Goal: Task Accomplishment & Management: Manage account settings

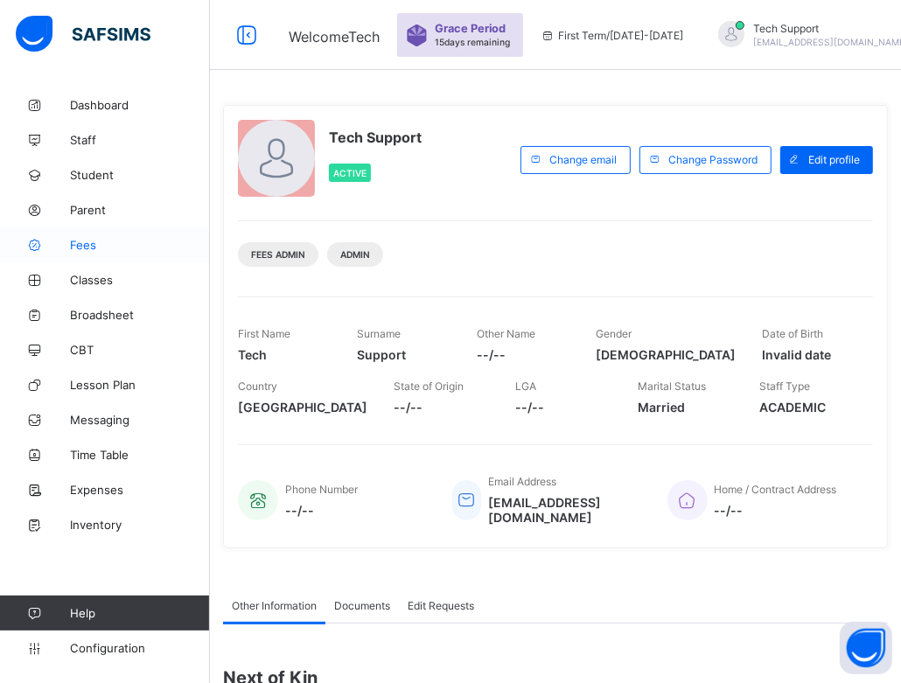
click at [80, 239] on span "Fees" at bounding box center [140, 245] width 140 height 14
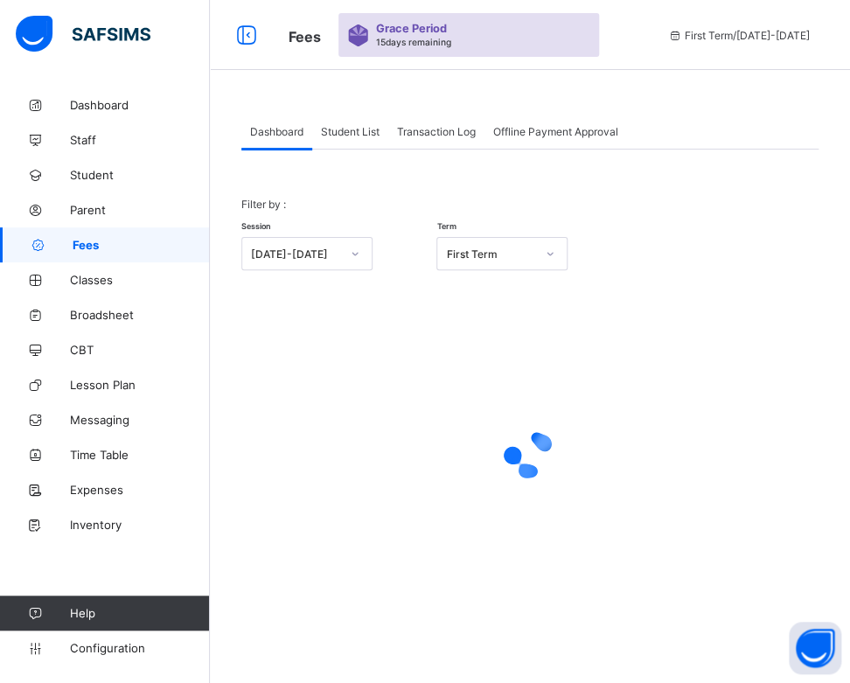
click at [358, 145] on div "Student List" at bounding box center [350, 131] width 76 height 35
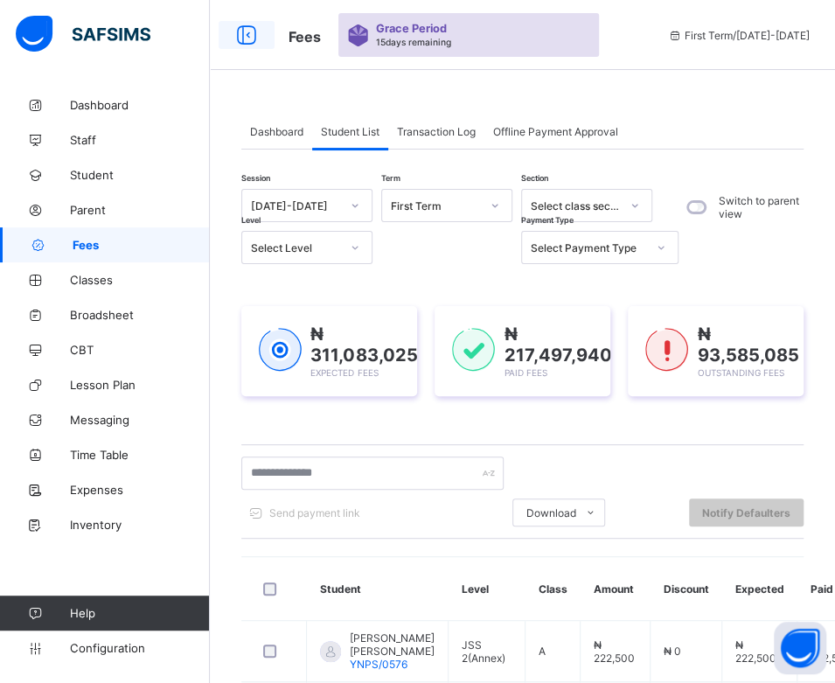
click at [248, 41] on icon at bounding box center [247, 35] width 30 height 25
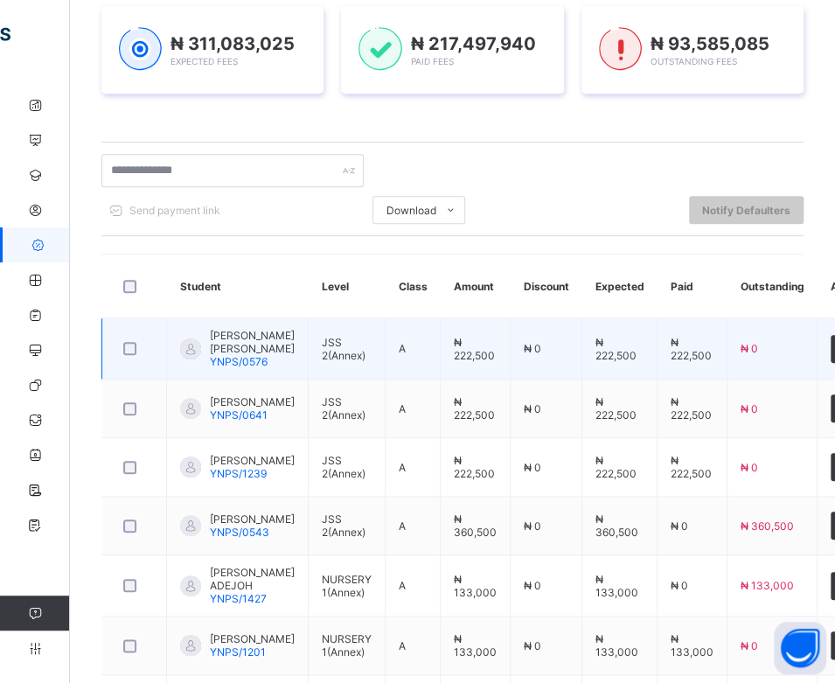
scroll to position [302, 0]
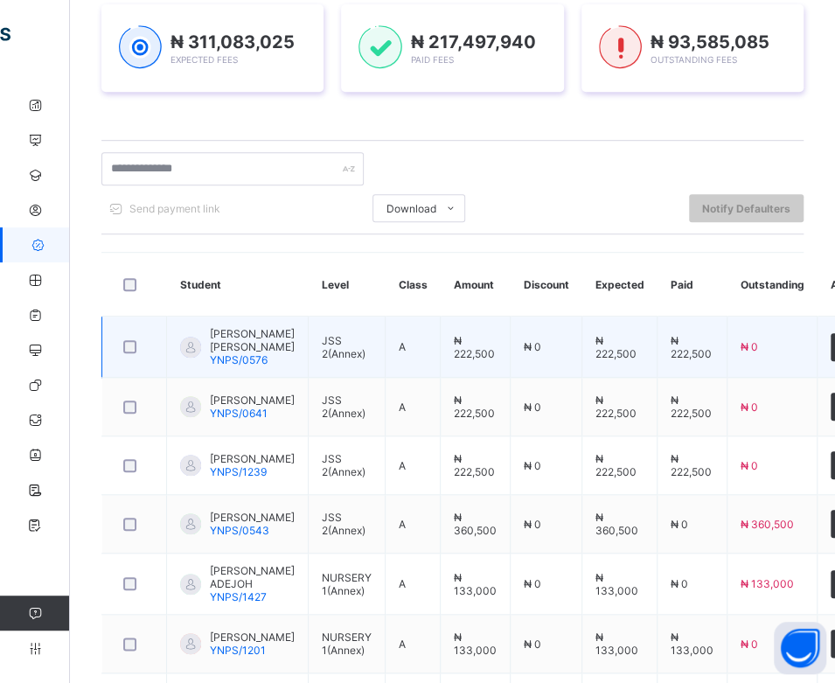
click at [681, 350] on span "₦ 222,500" at bounding box center [691, 347] width 41 height 26
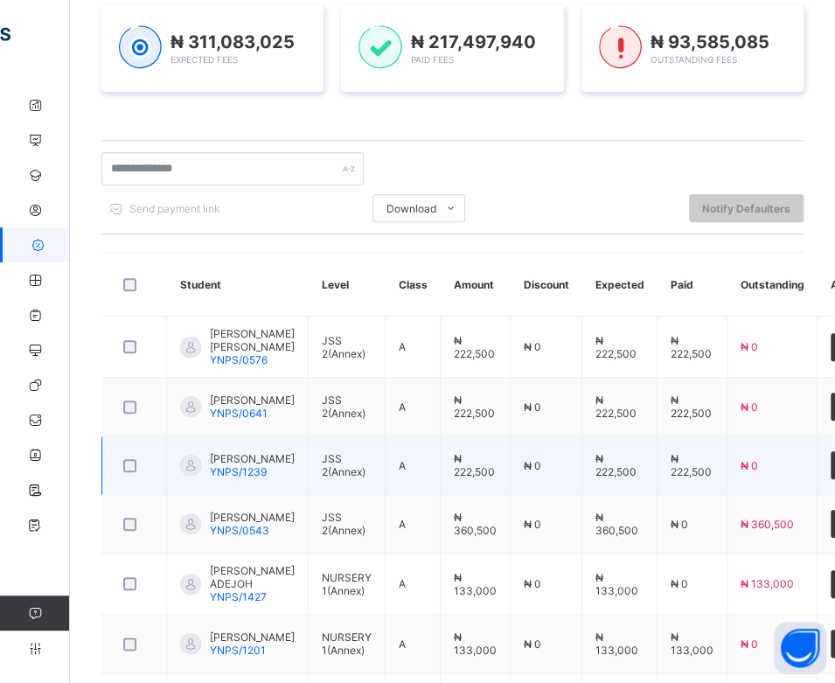
drag, startPoint x: 631, startPoint y: 334, endPoint x: 395, endPoint y: 276, distance: 242.5
click at [248, 19] on div "Session 2025-2026 Term First Term Section Select class section Level Select Lev…" at bounding box center [452, 438] width 702 height 1102
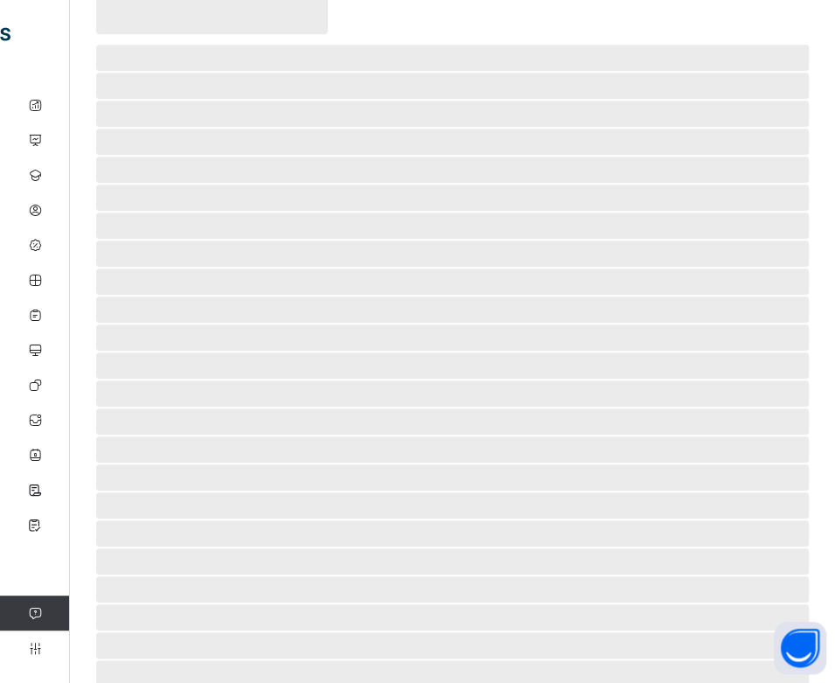
click at [825, 411] on div "‌ ‌ ‌ ‌ ‌ ‌ ‌ ‌ ‌ ‌ ‌ ‌ ‌ ‌ ‌ ‌ ‌ ‌ ‌ ‌ ‌ ‌ ‌ ‌ ‌ ‌ ‌ ‌ ‌" at bounding box center [452, 277] width 765 height 983
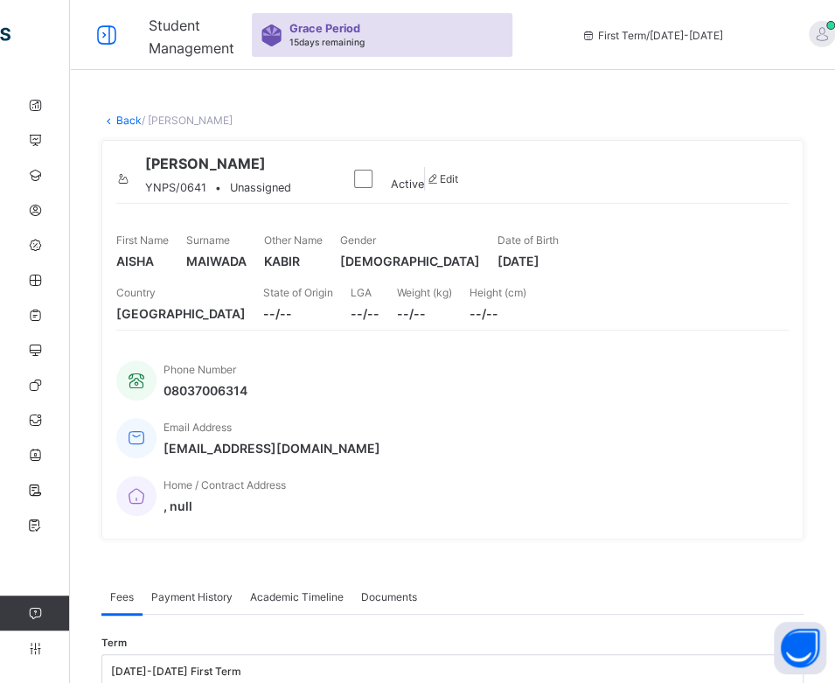
click at [125, 124] on link "Back" at bounding box center [128, 120] width 25 height 13
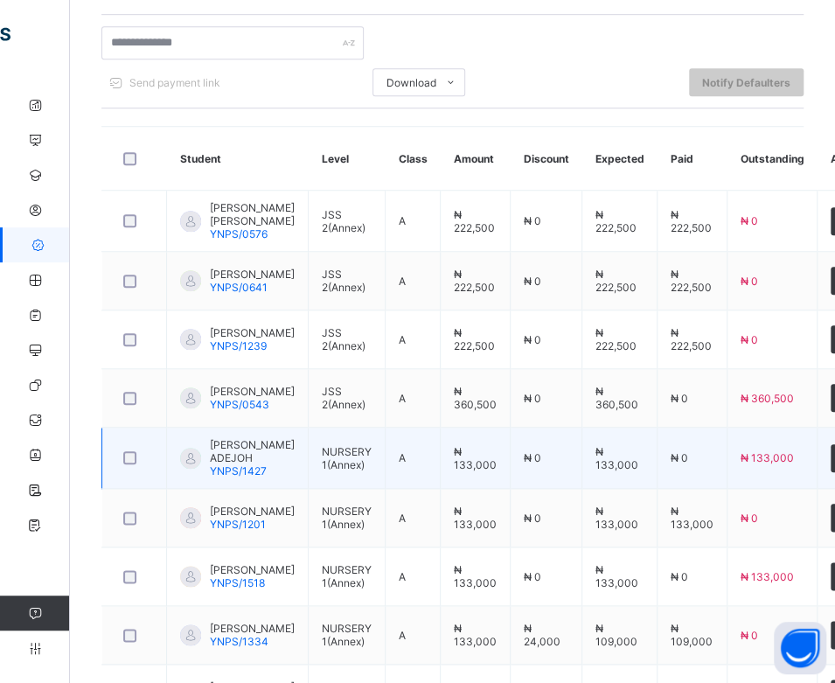
scroll to position [429, 0]
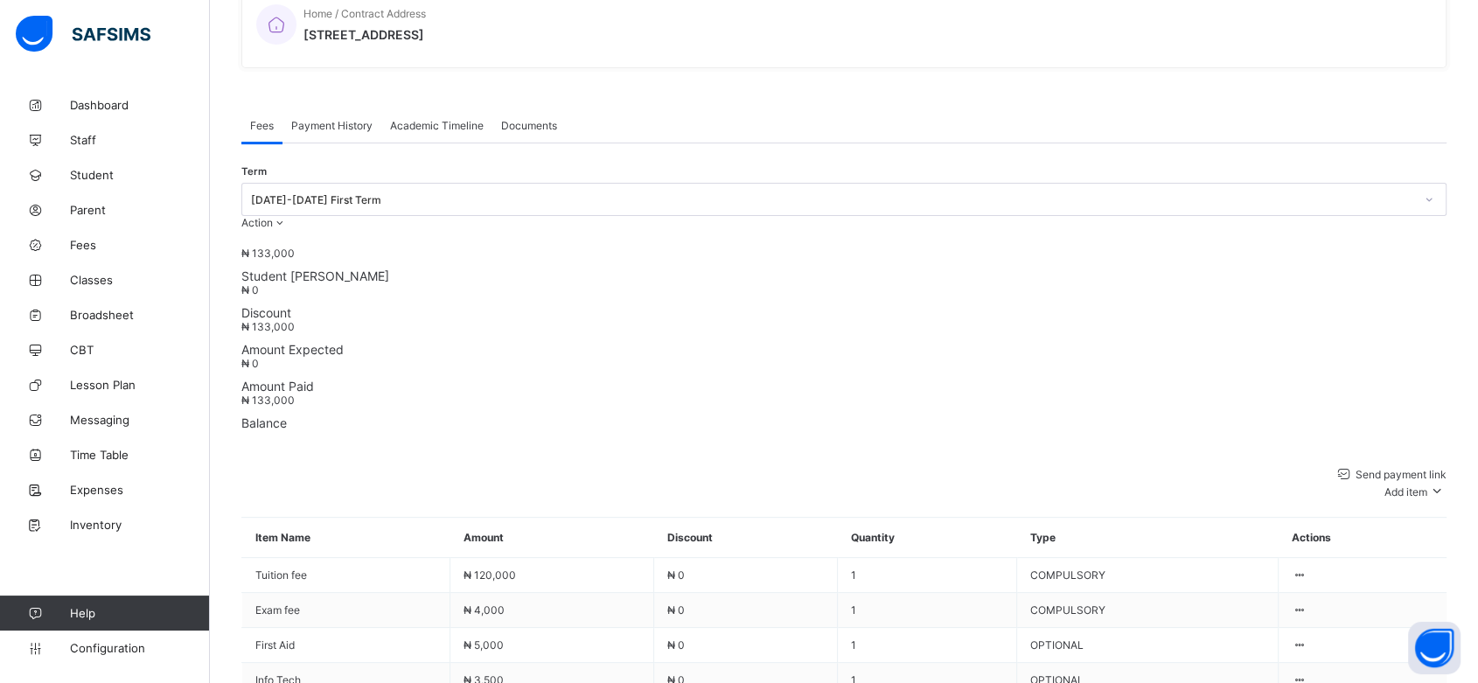
scroll to position [499, 0]
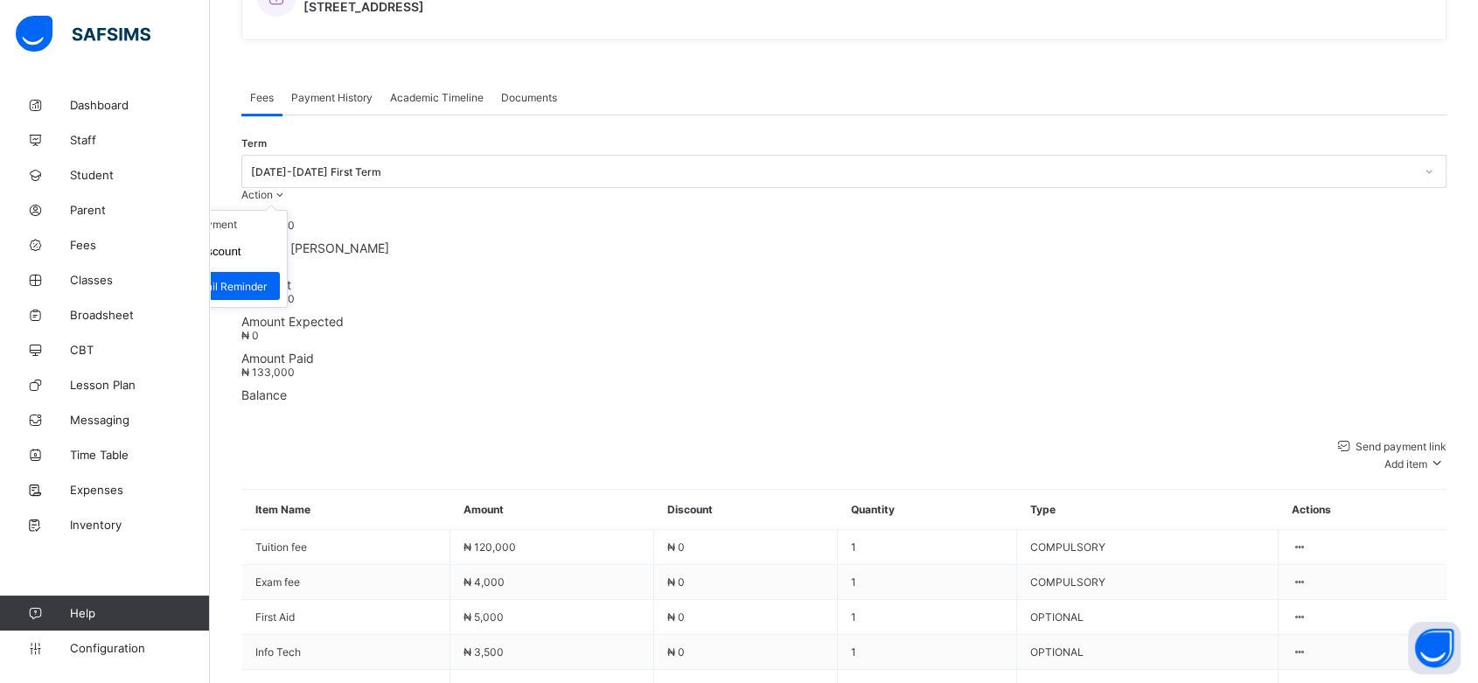
click at [288, 210] on ul "Receive Payment Manage Discount Send Email Reminder" at bounding box center [215, 259] width 145 height 98
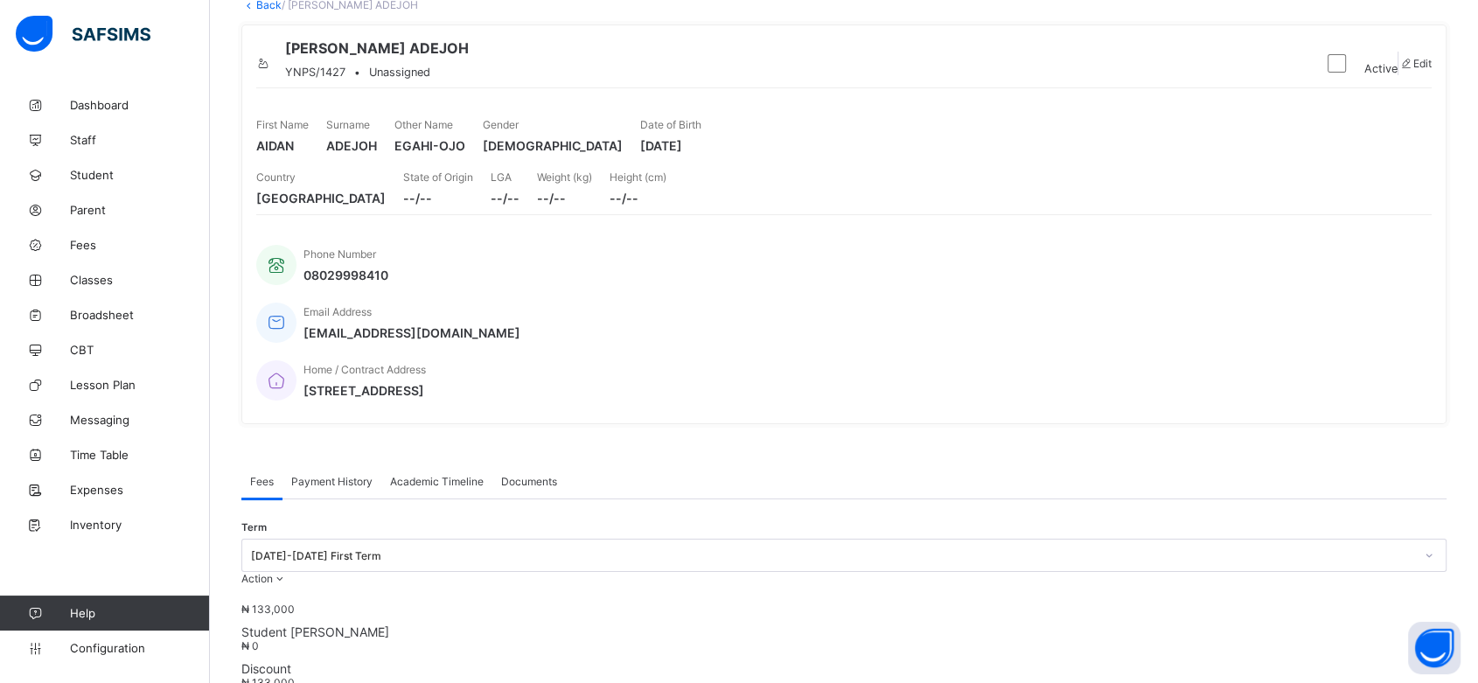
scroll to position [0, 0]
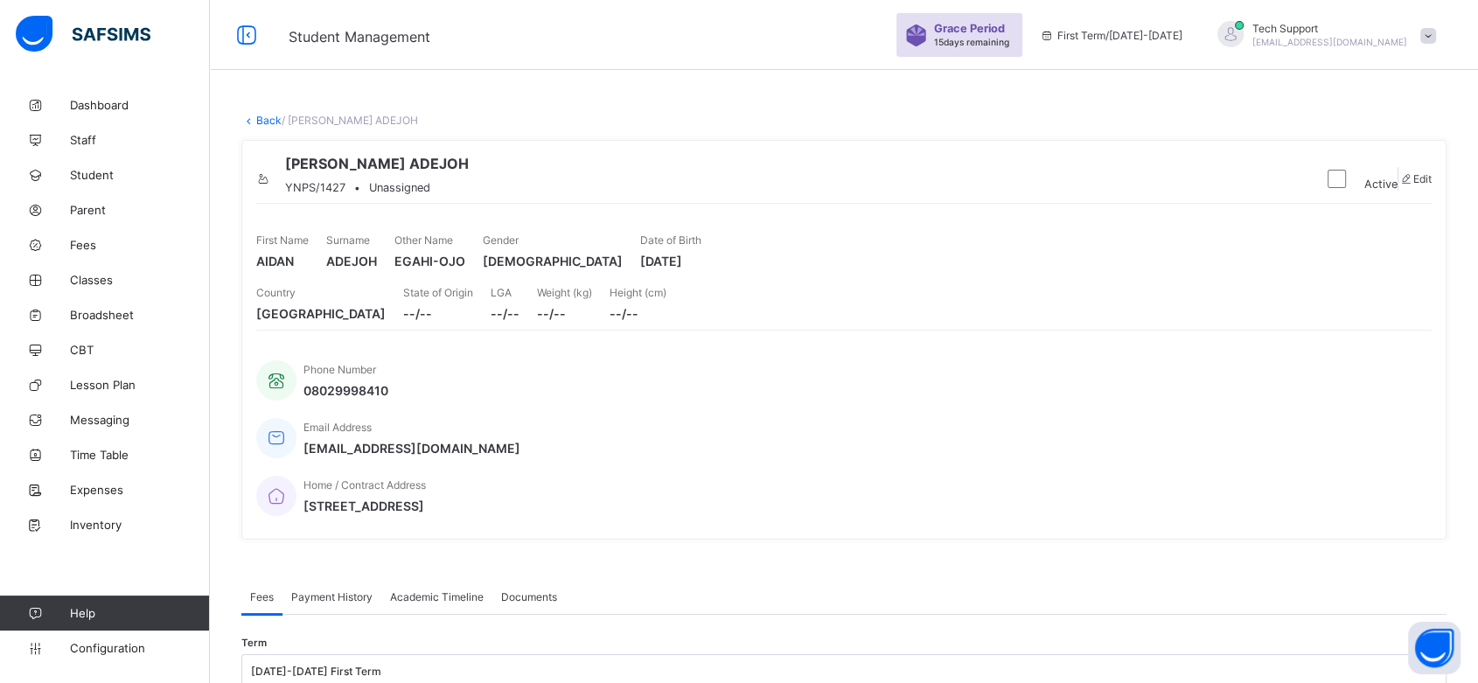
click at [263, 117] on link "Back" at bounding box center [268, 120] width 25 height 13
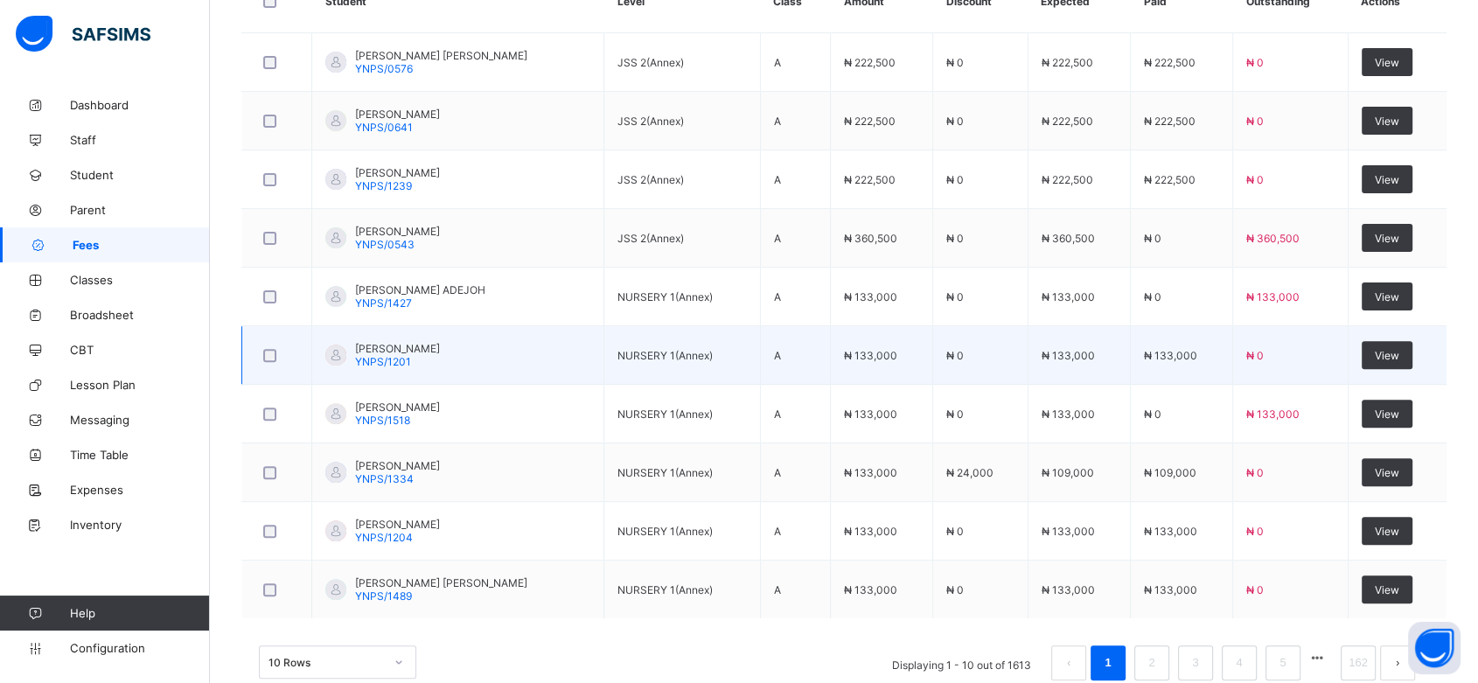
scroll to position [549, 0]
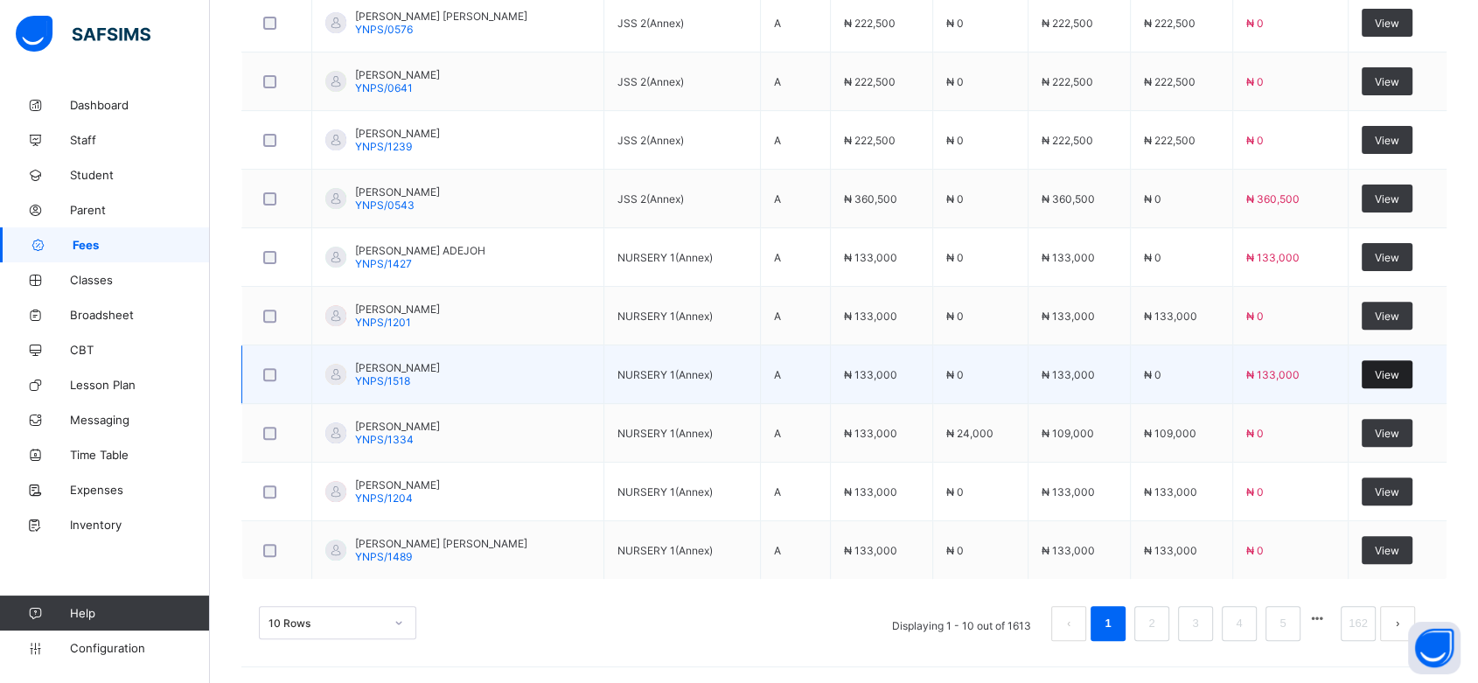
click at [915, 372] on span "View" at bounding box center [1387, 374] width 24 height 13
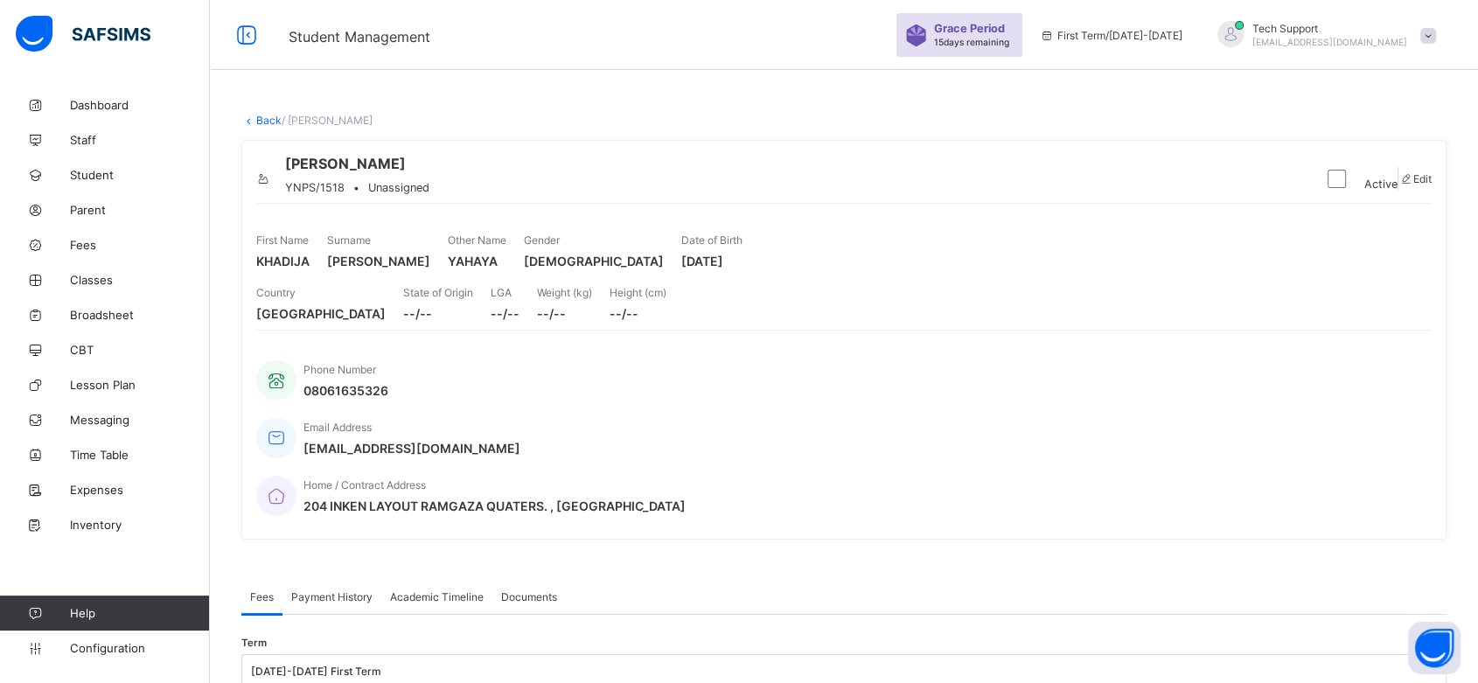
click at [264, 123] on link "Back" at bounding box center [268, 120] width 25 height 13
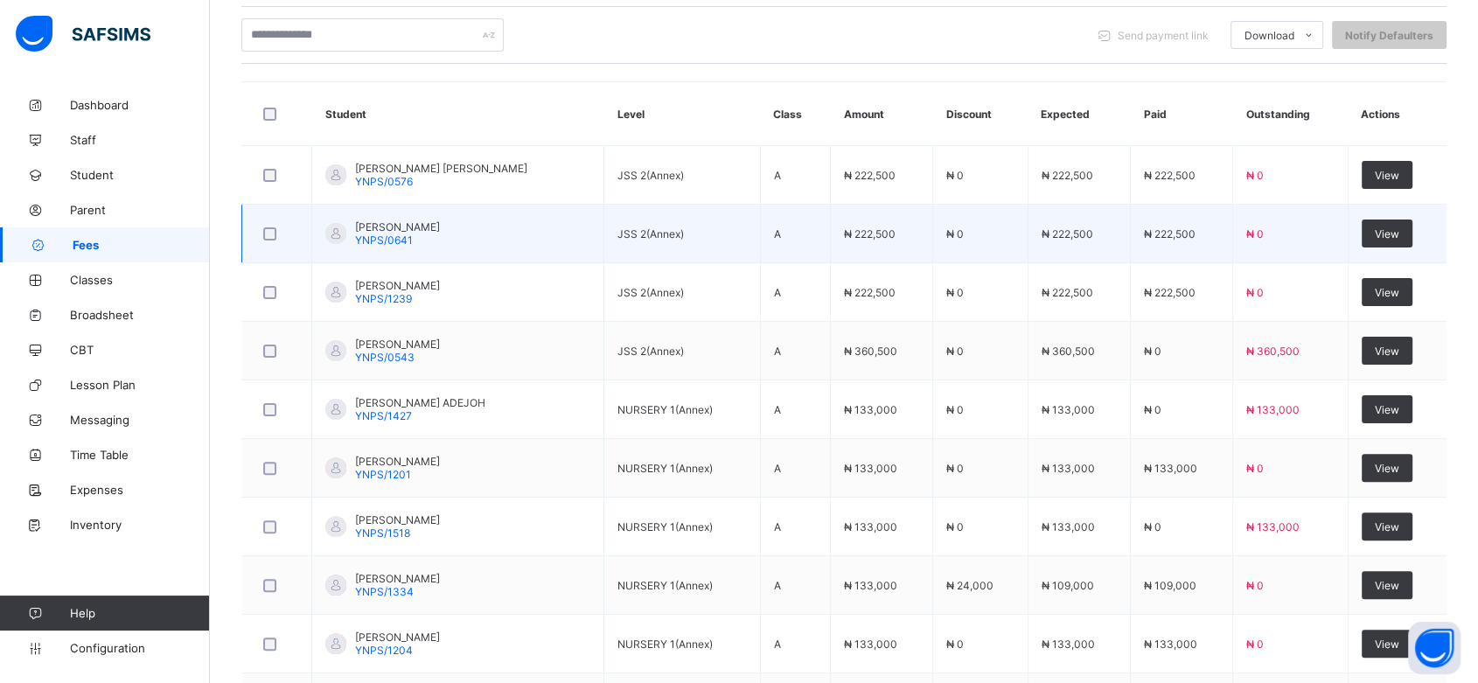
scroll to position [549, 0]
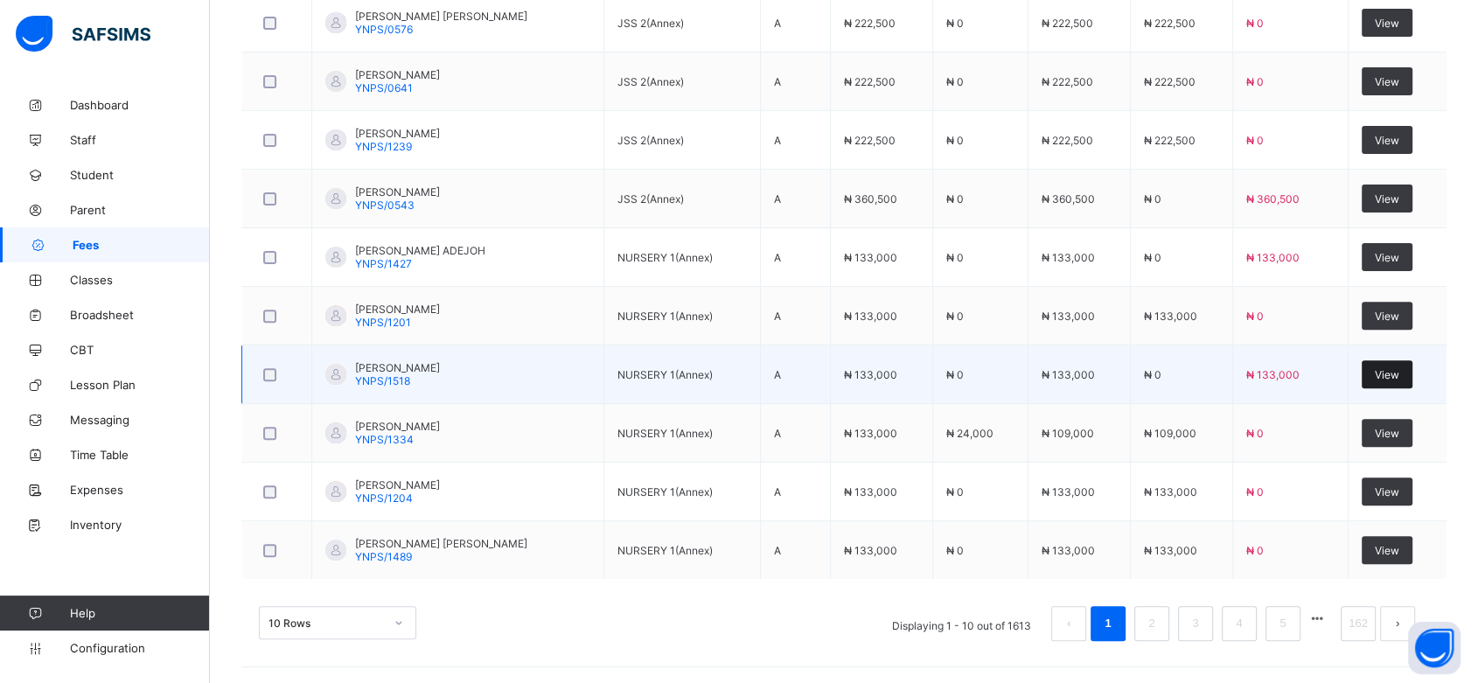
click at [915, 376] on span "View" at bounding box center [1387, 374] width 24 height 13
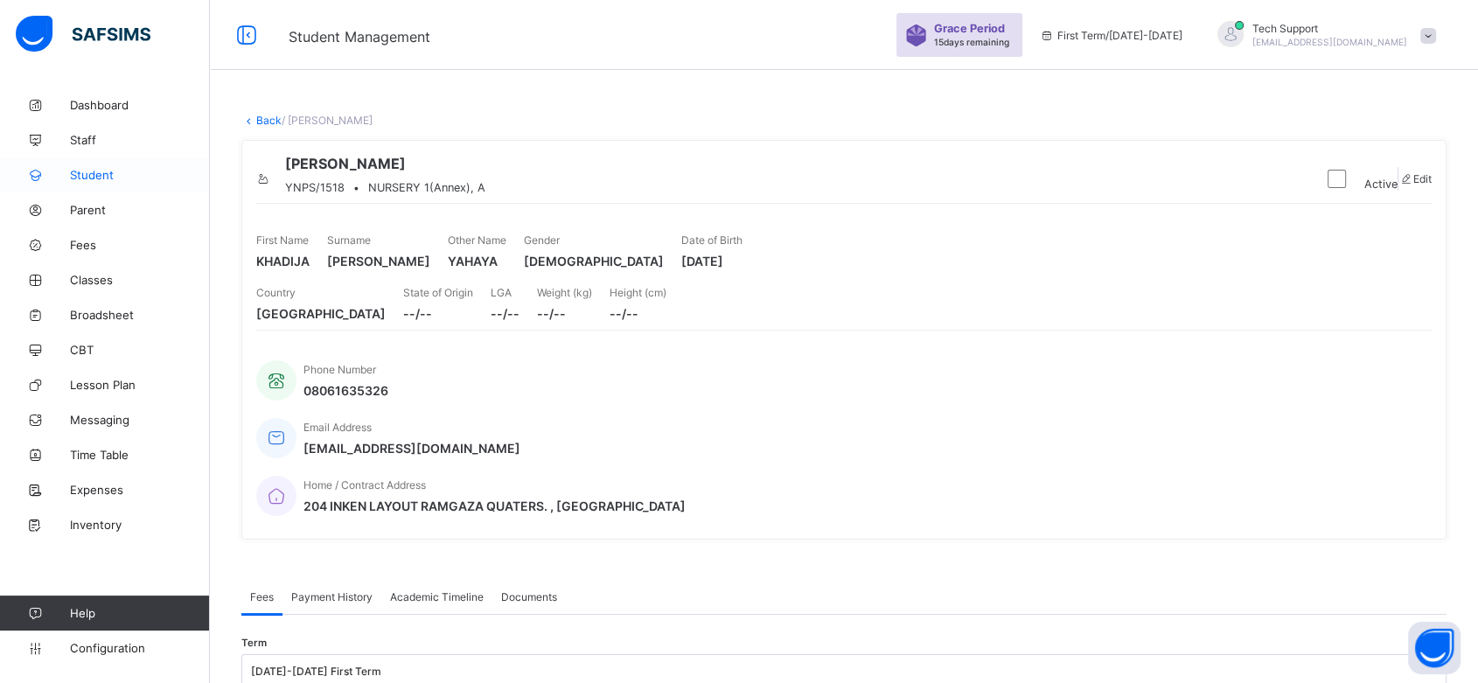
click at [97, 180] on span "Student" at bounding box center [140, 175] width 140 height 14
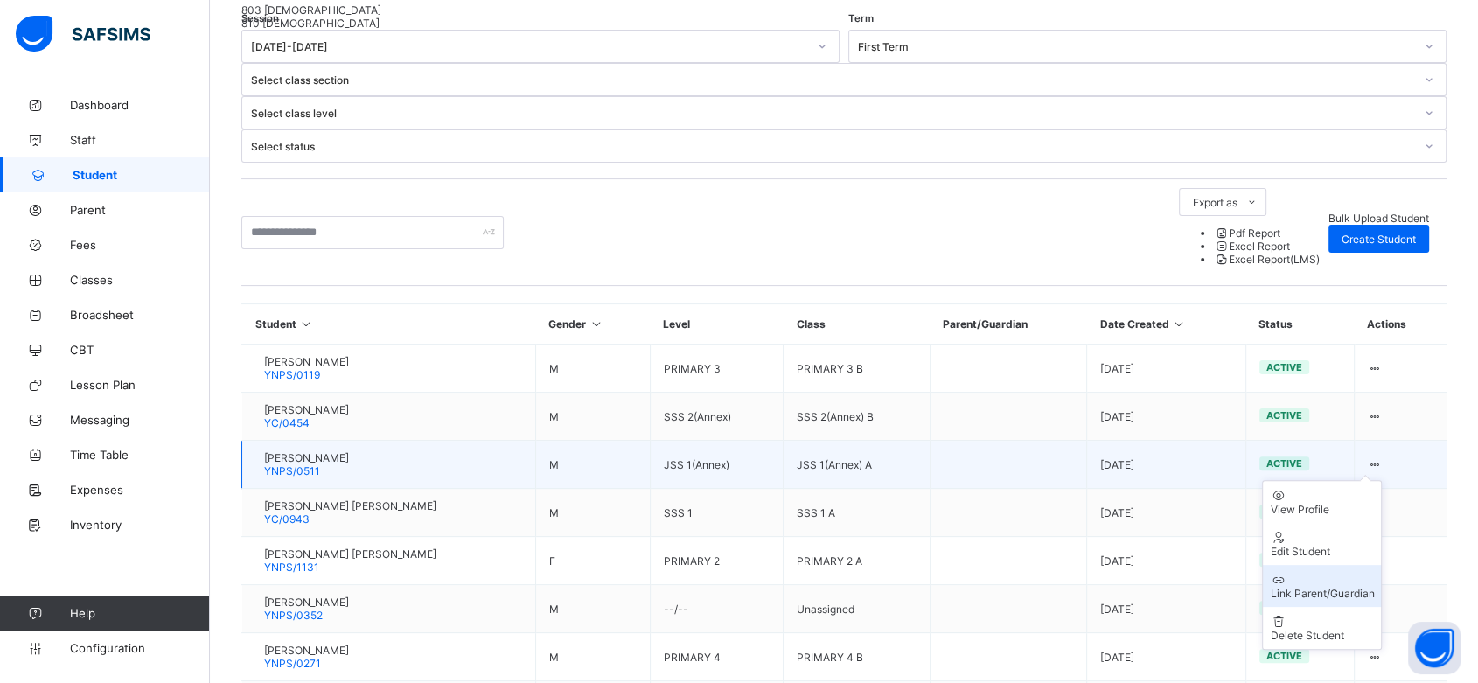
click at [915, 587] on div "Link Parent/Guardian" at bounding box center [1322, 593] width 104 height 13
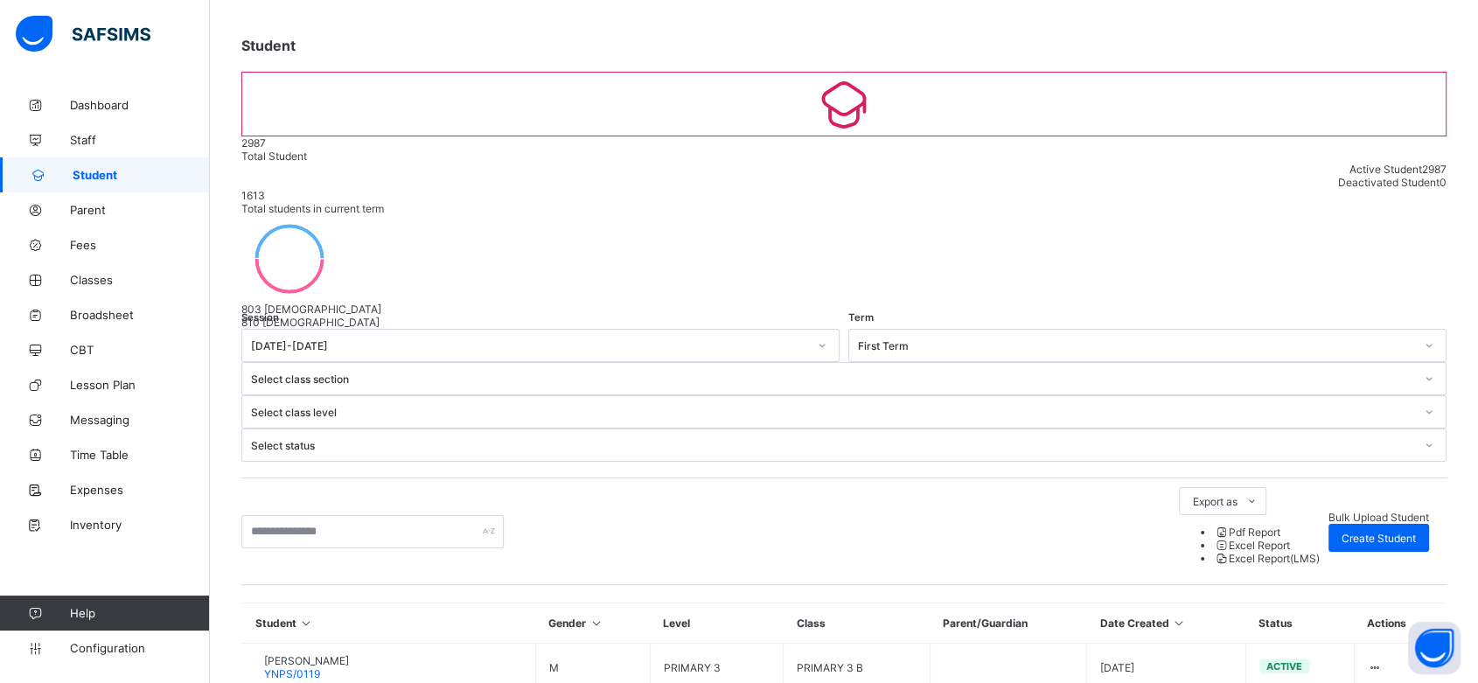
scroll to position [0, 0]
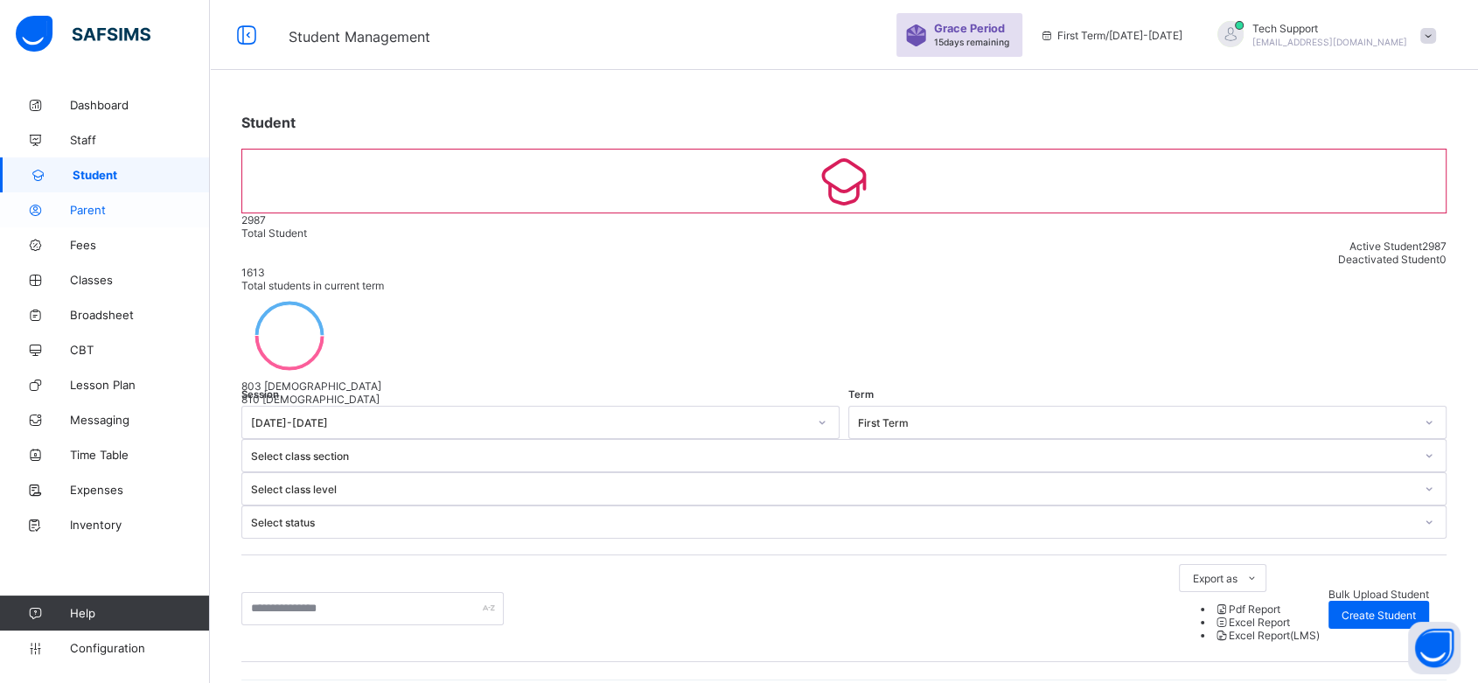
click at [102, 208] on span "Parent" at bounding box center [140, 210] width 140 height 14
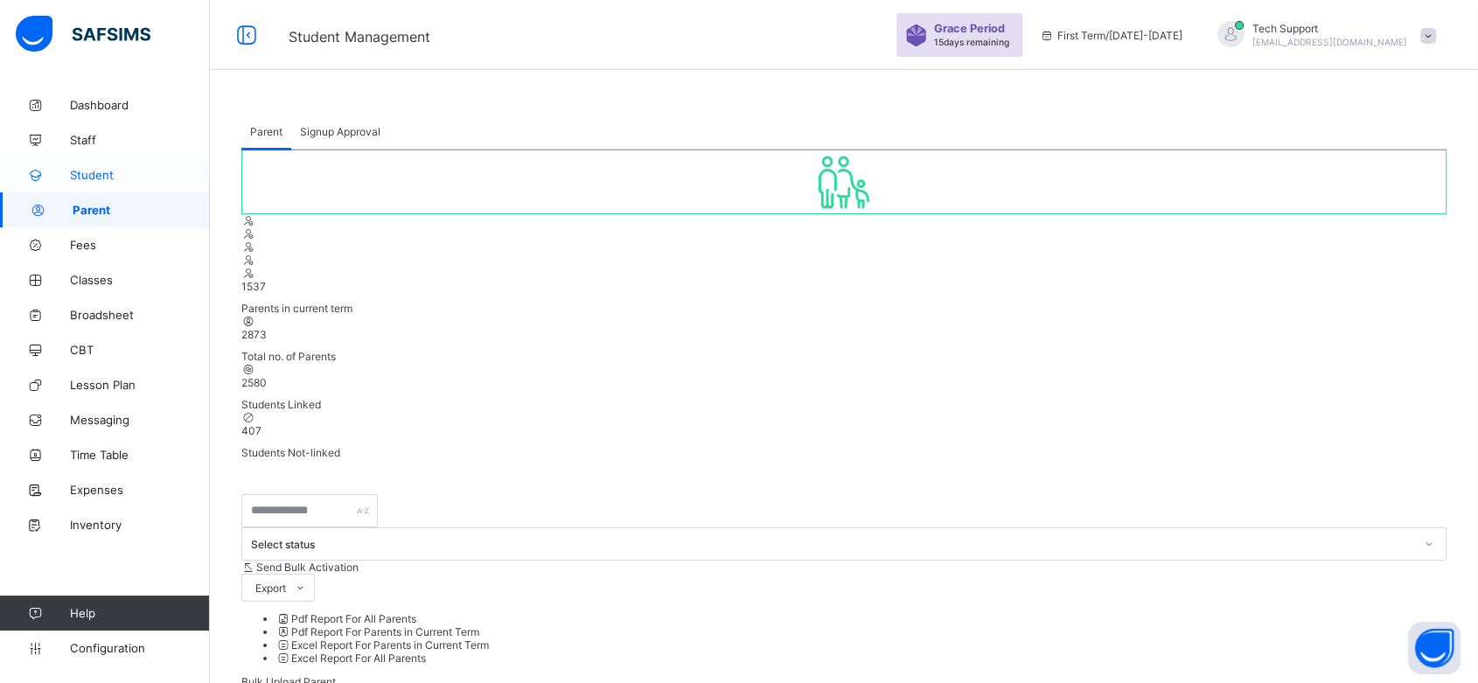
click at [97, 173] on span "Student" at bounding box center [140, 175] width 140 height 14
click at [93, 173] on span "Student" at bounding box center [140, 175] width 140 height 14
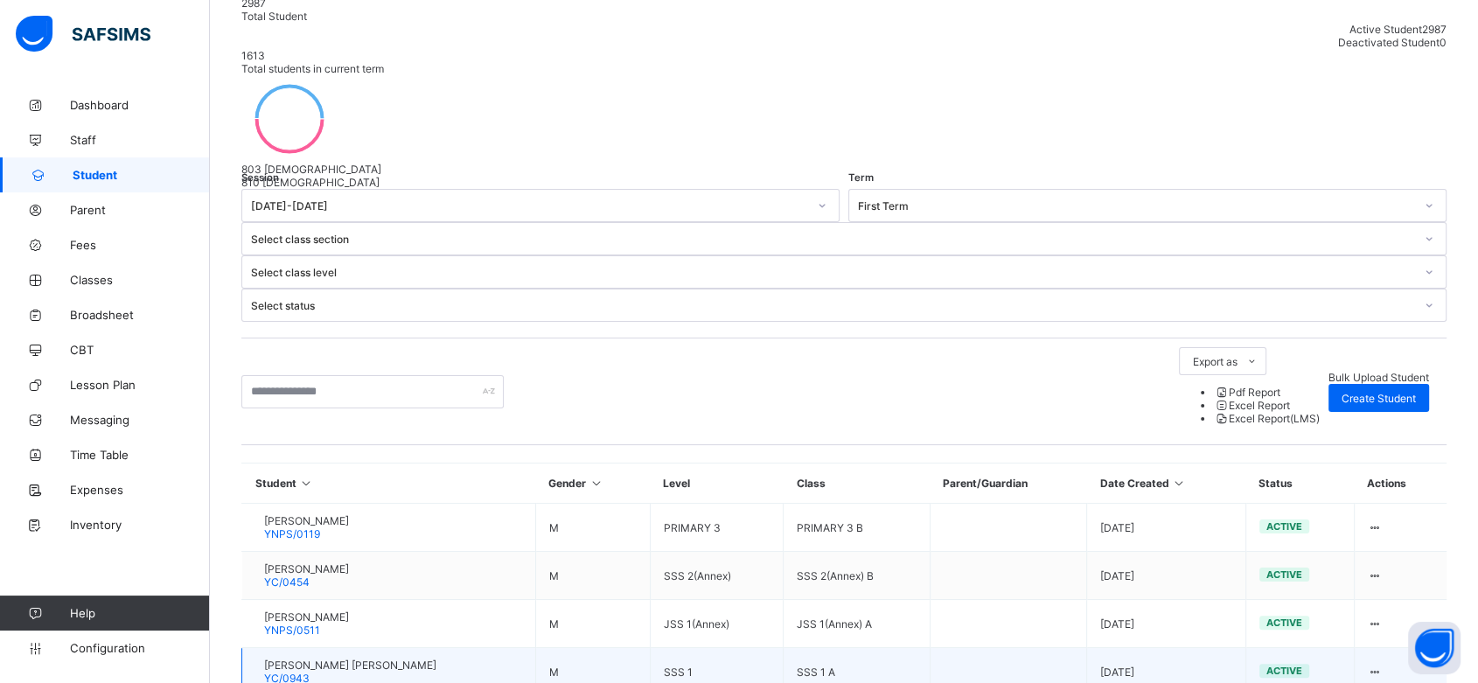
scroll to position [235, 0]
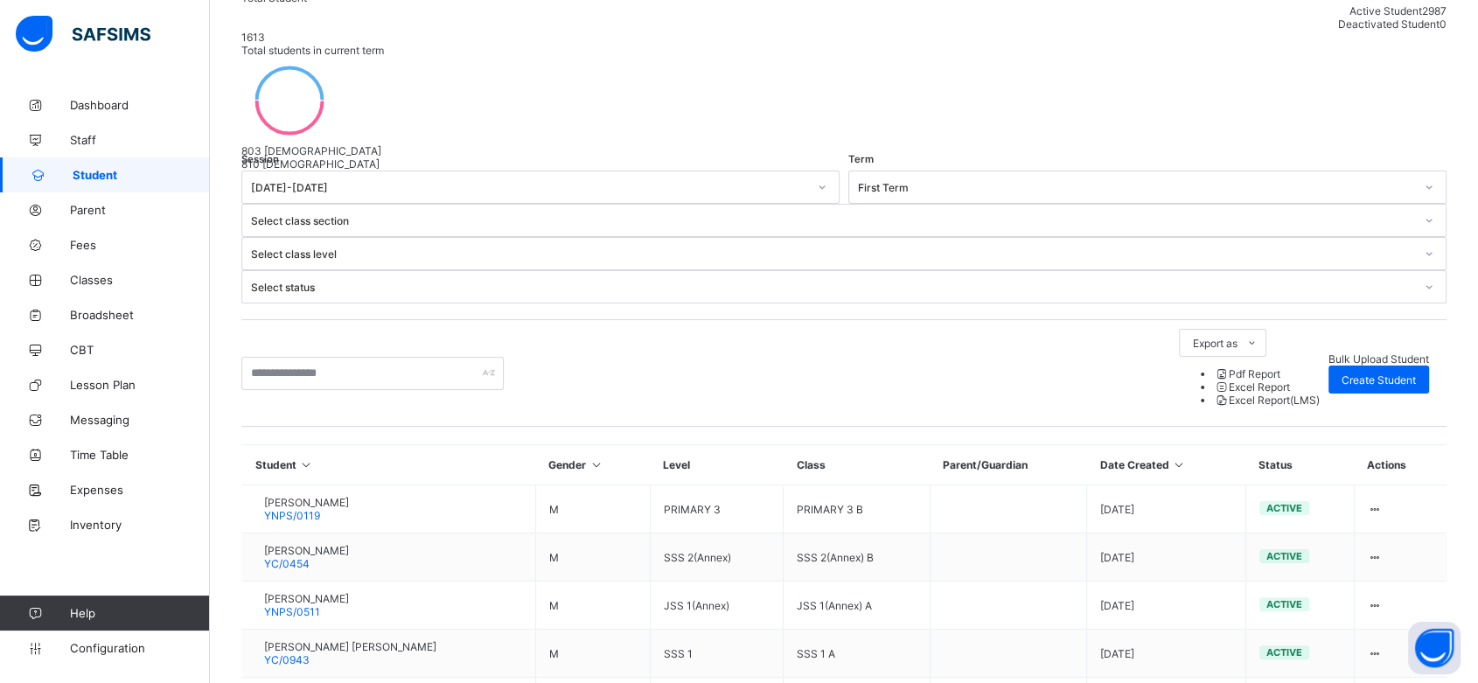
type input "*"
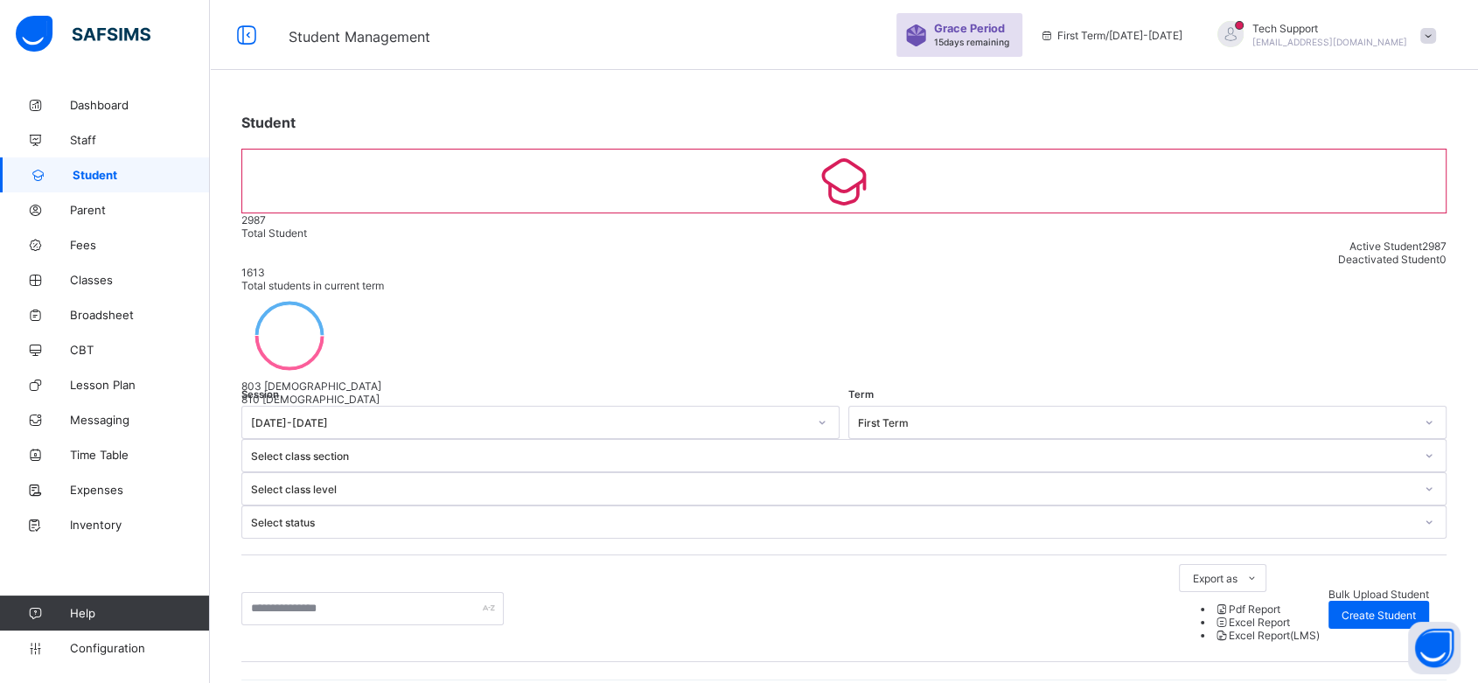
scroll to position [7, 0]
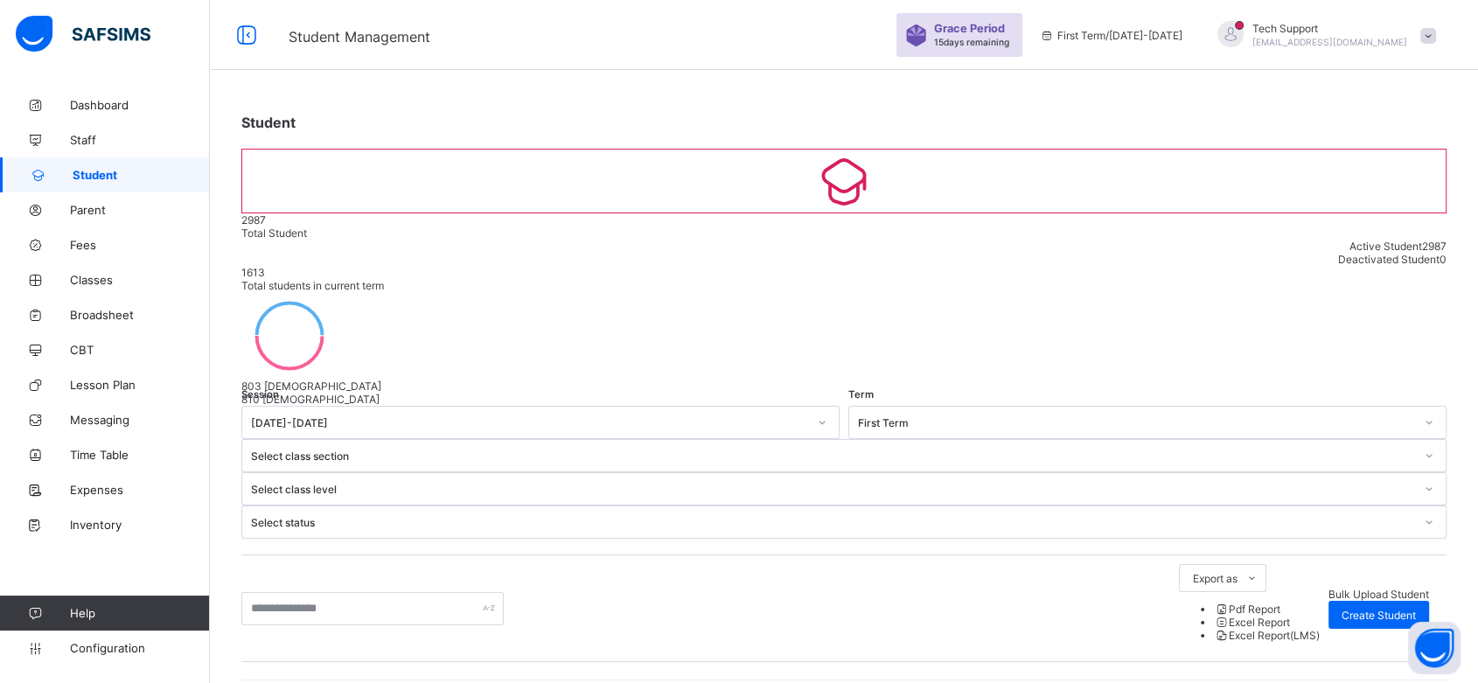
type input "*"
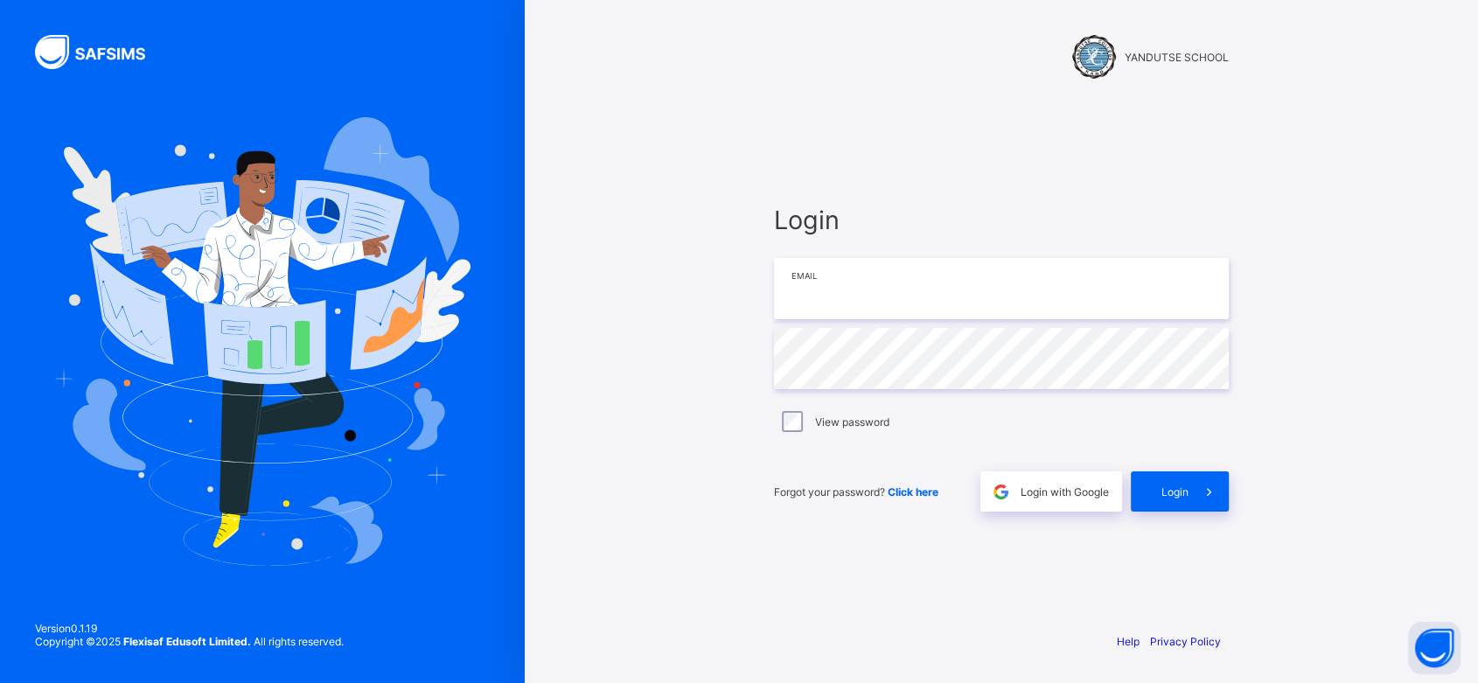
type input "**********"
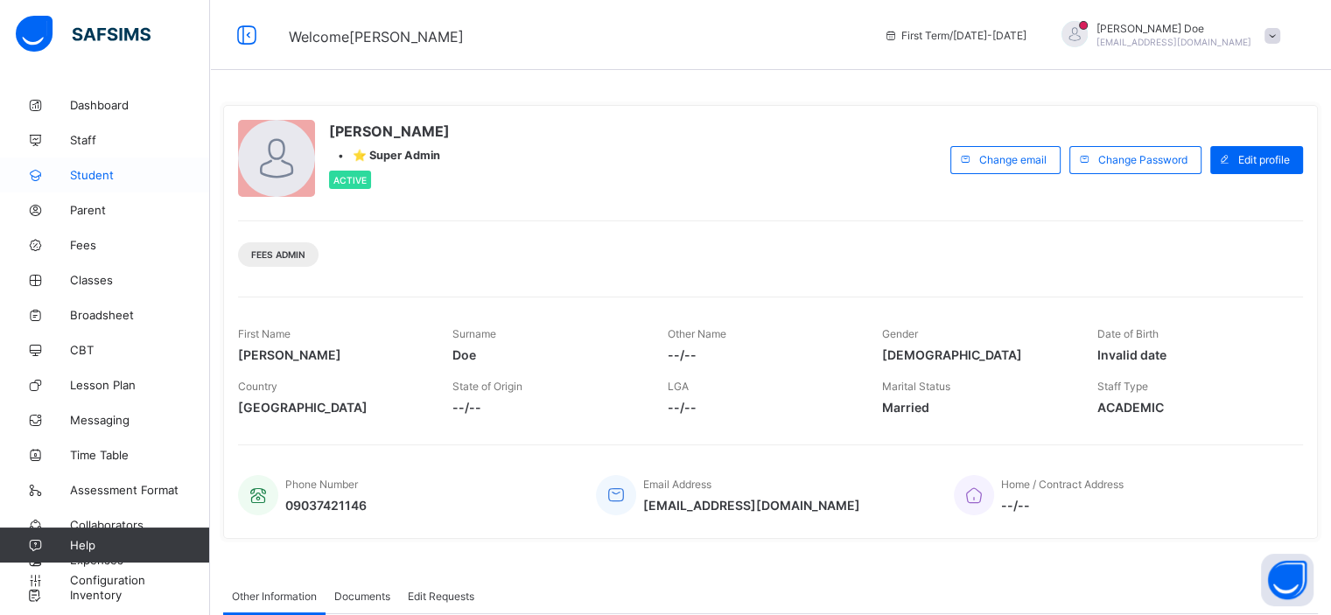
click at [85, 176] on span "Student" at bounding box center [140, 175] width 140 height 14
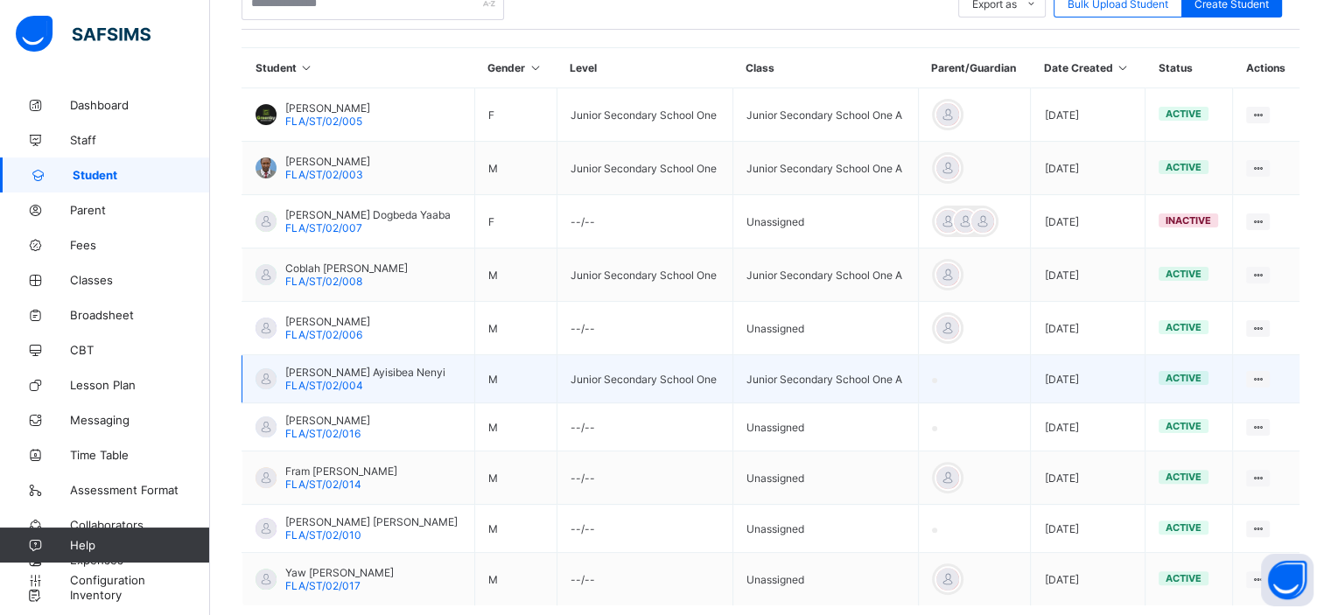
scroll to position [392, 0]
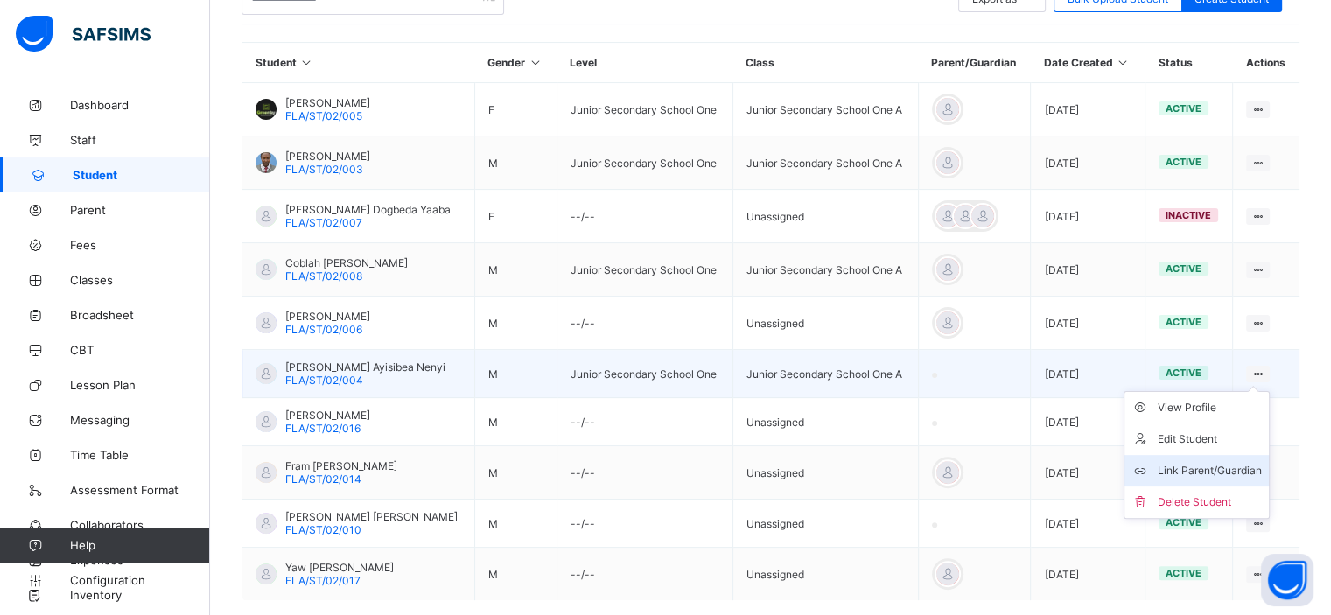
click at [1219, 474] on div "Link Parent/Guardian" at bounding box center [1209, 470] width 104 height 17
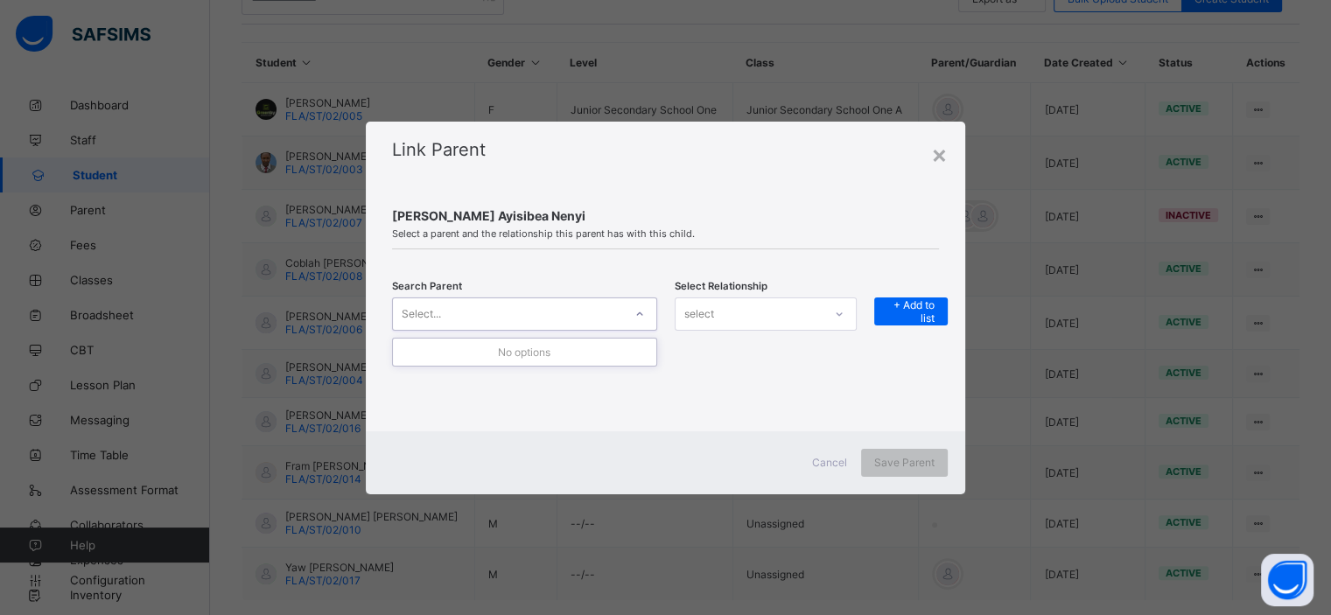
click at [620, 313] on div "Select..." at bounding box center [507, 314] width 229 height 24
type input "***"
click at [823, 311] on div "select" at bounding box center [749, 314] width 148 height 24
click at [632, 318] on div at bounding box center [640, 314] width 30 height 28
click at [819, 464] on span "Cancel" at bounding box center [829, 462] width 35 height 13
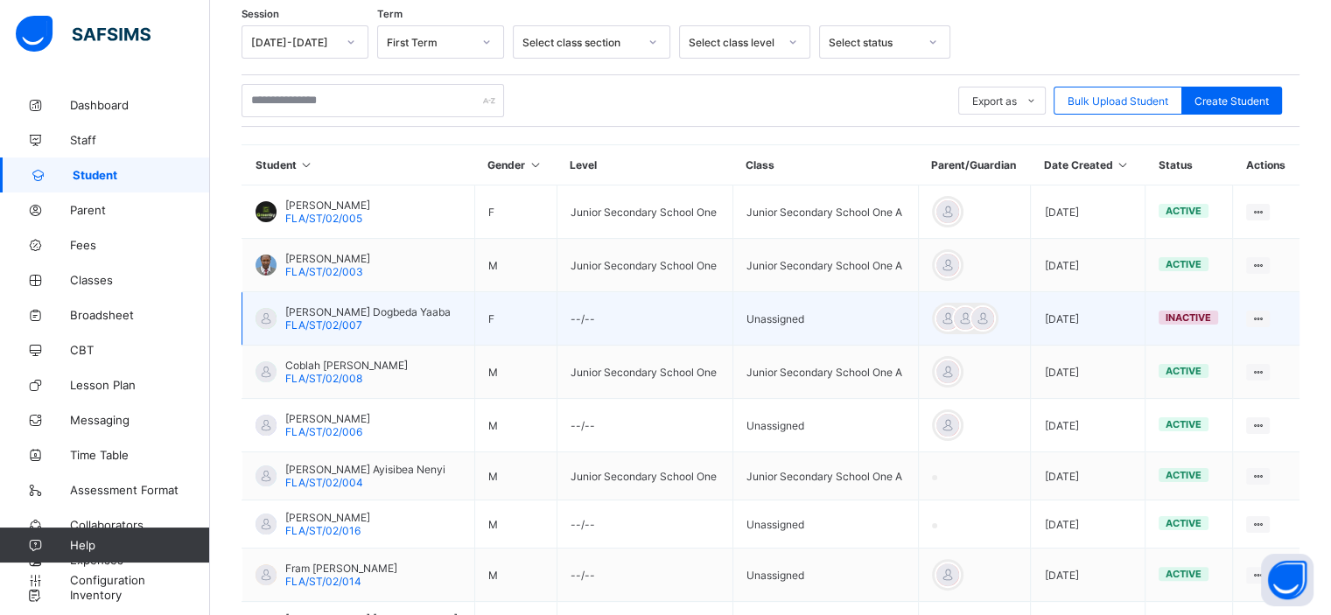
scroll to position [287, 0]
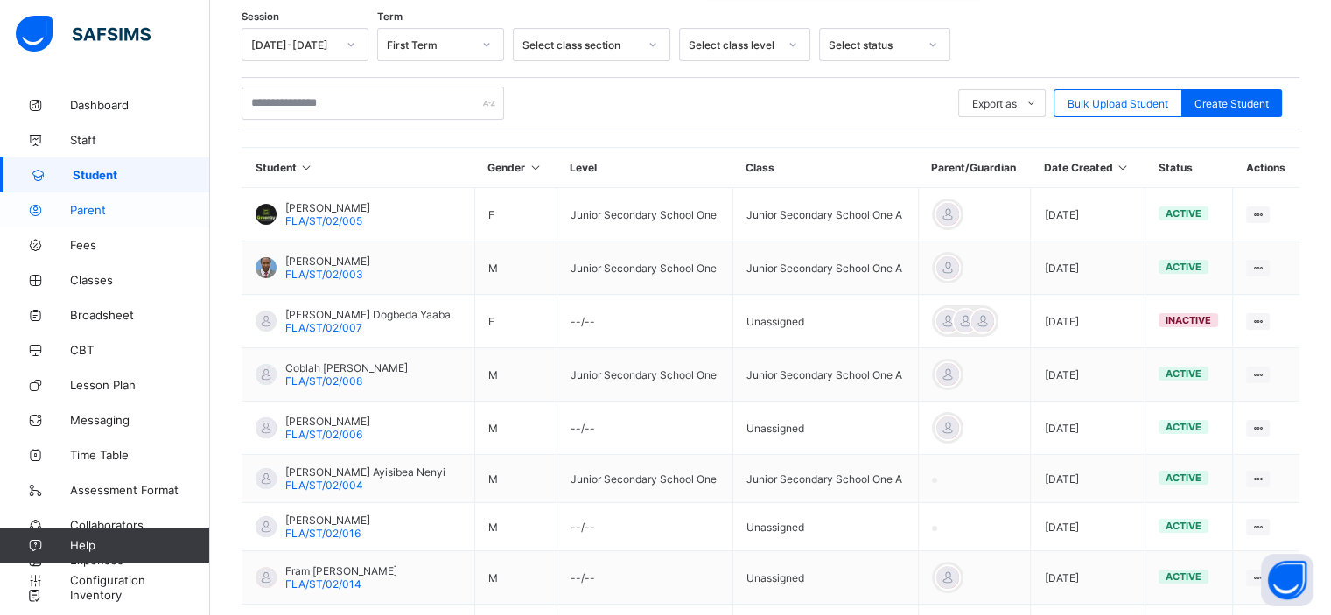
click at [122, 206] on span "Parent" at bounding box center [140, 210] width 140 height 14
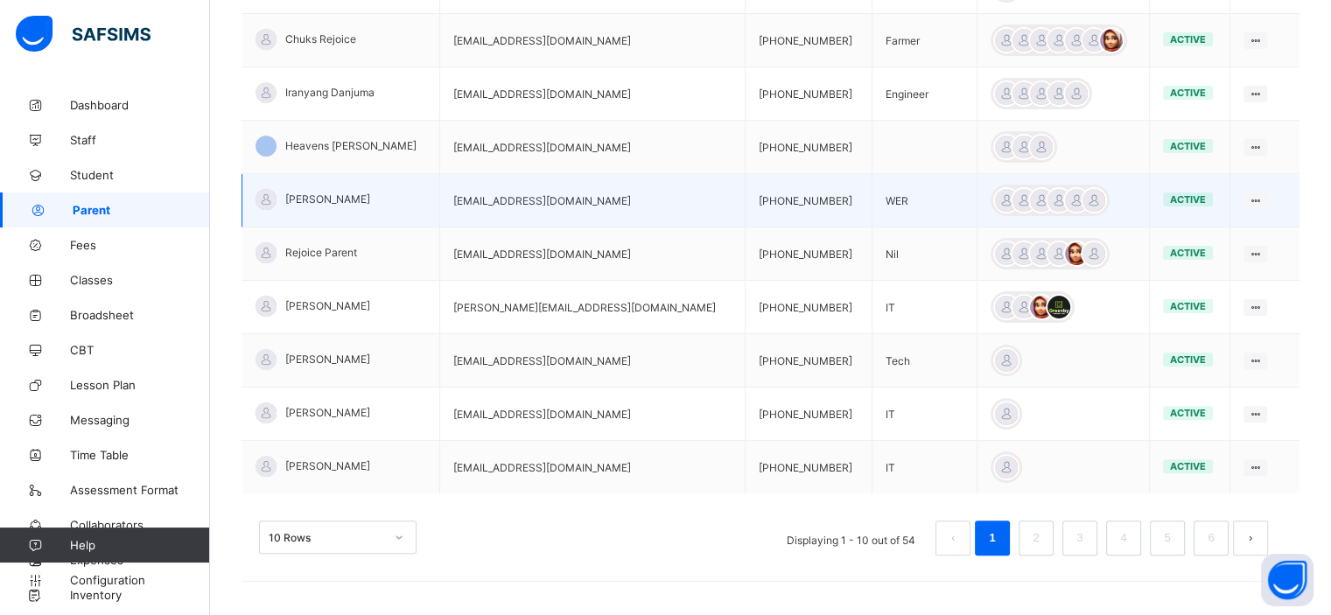
scroll to position [478, 0]
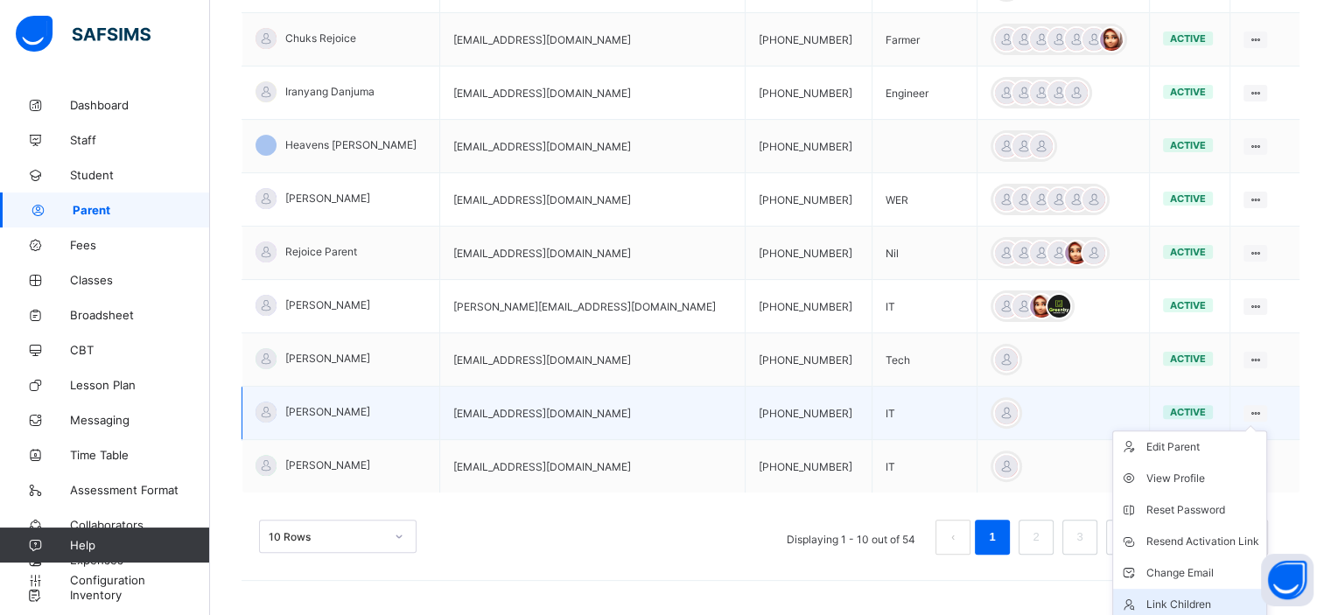
click at [1164, 598] on div "Link Children" at bounding box center [1202, 604] width 113 height 17
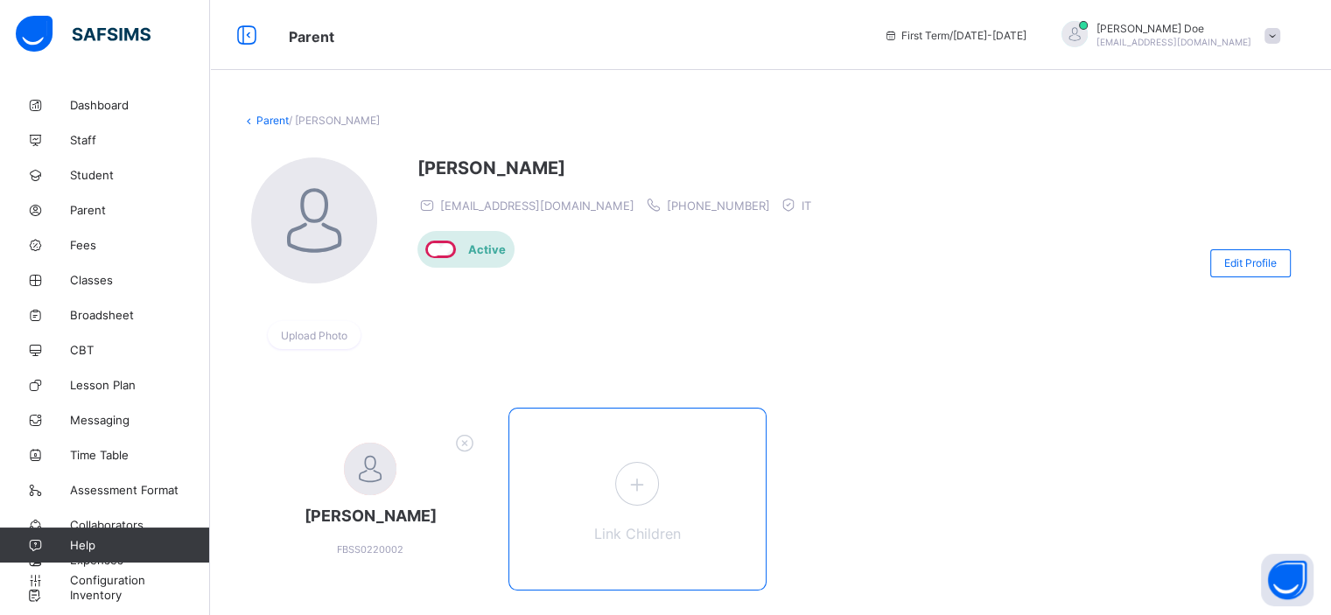
click at [633, 485] on icon at bounding box center [636, 484] width 31 height 27
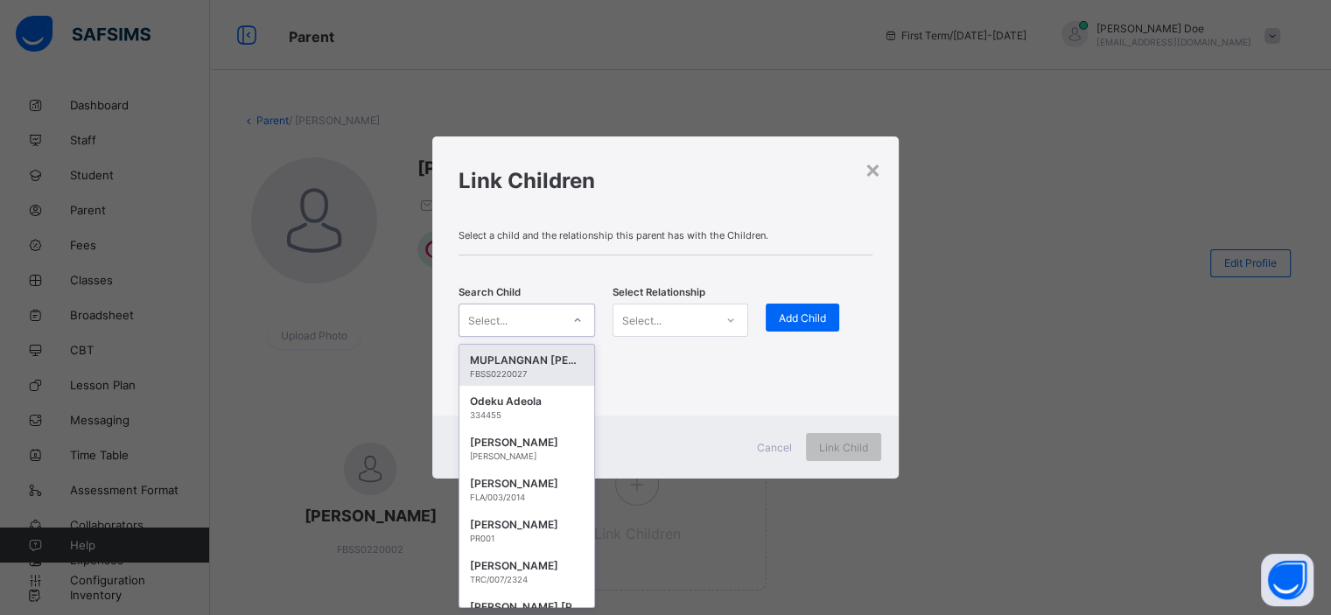
click at [577, 320] on icon at bounding box center [577, 319] width 10 height 17
click at [520, 402] on div "Odeku Adeola" at bounding box center [526, 401] width 113 height 17
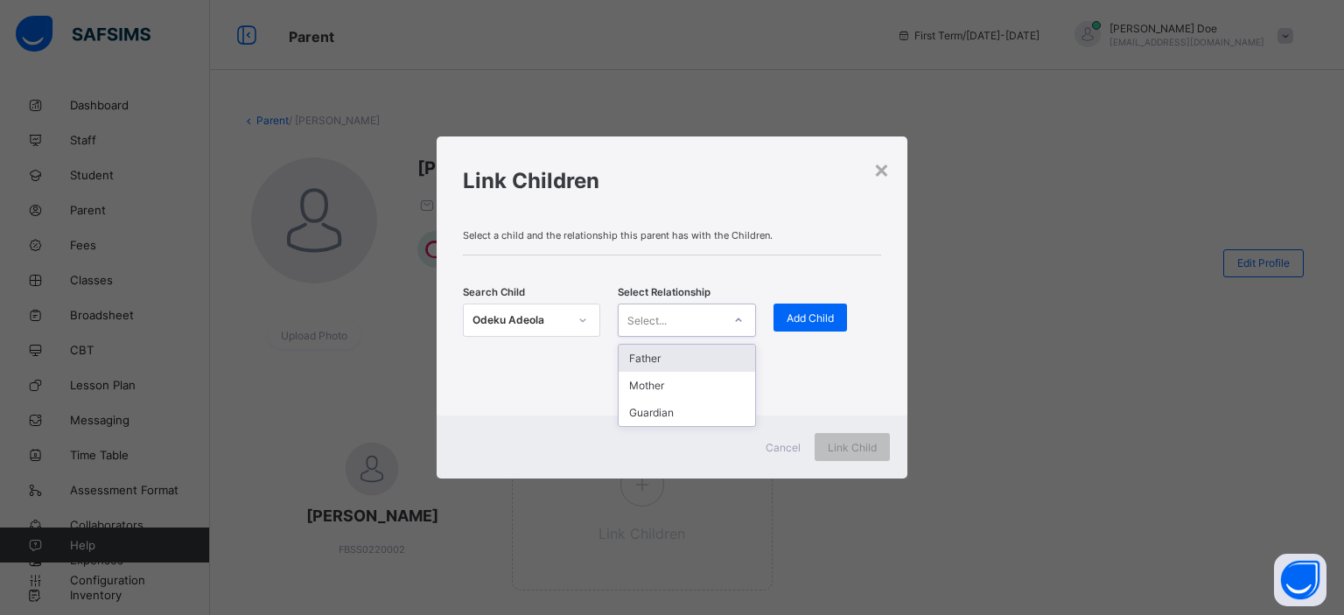
click at [696, 325] on div "Select..." at bounding box center [669, 320] width 102 height 24
click at [689, 406] on div "Guardian" at bounding box center [686, 412] width 136 height 27
click at [805, 314] on span "Add Child" at bounding box center [809, 317] width 47 height 13
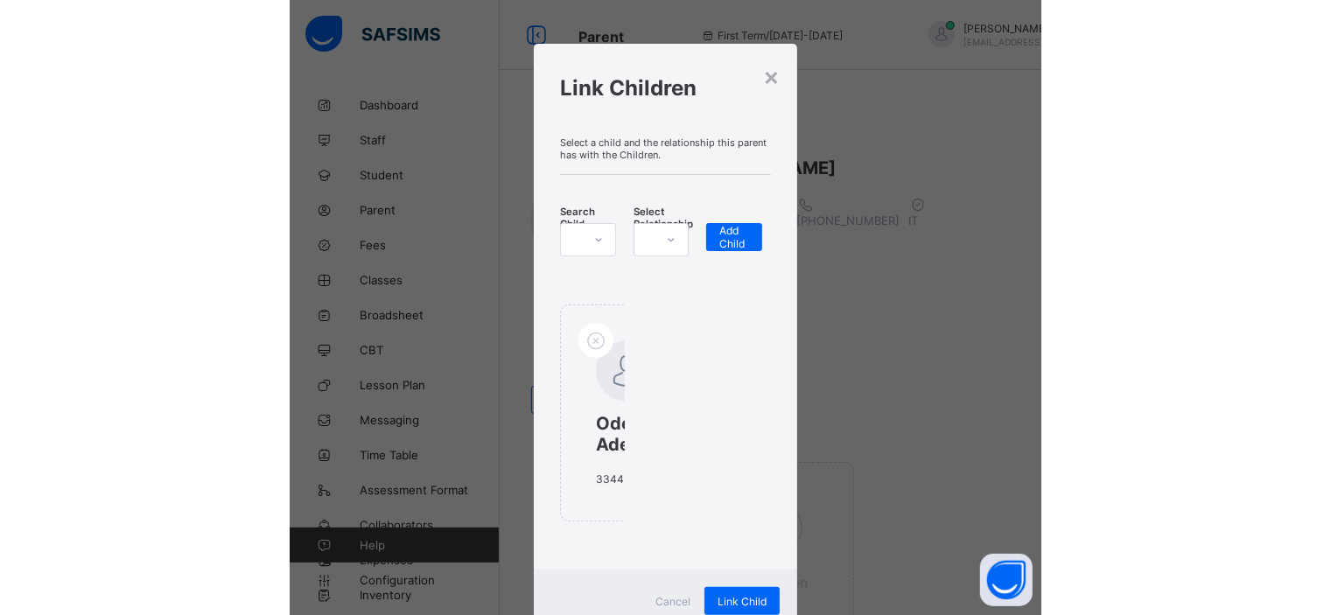
scroll to position [72, 0]
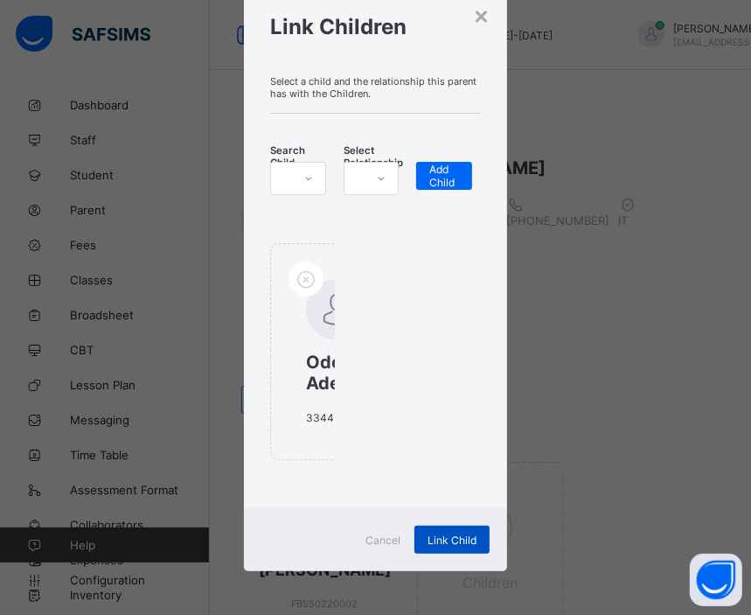
click at [445, 542] on span "Link Child" at bounding box center [452, 540] width 49 height 13
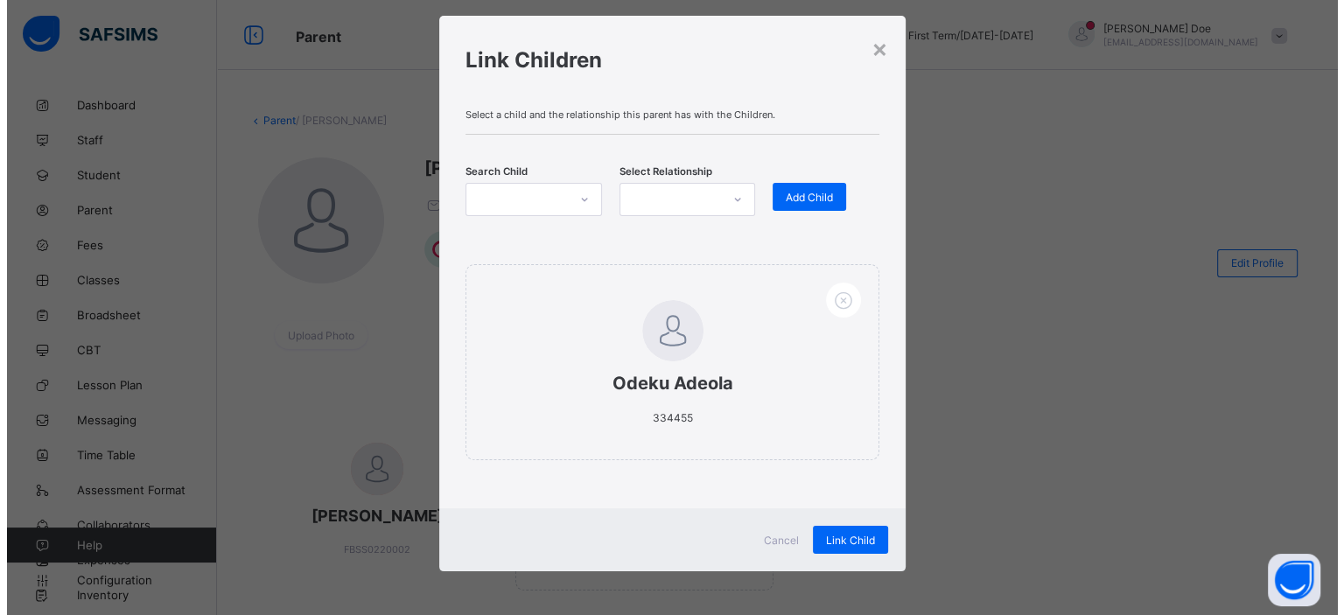
scroll to position [26, 0]
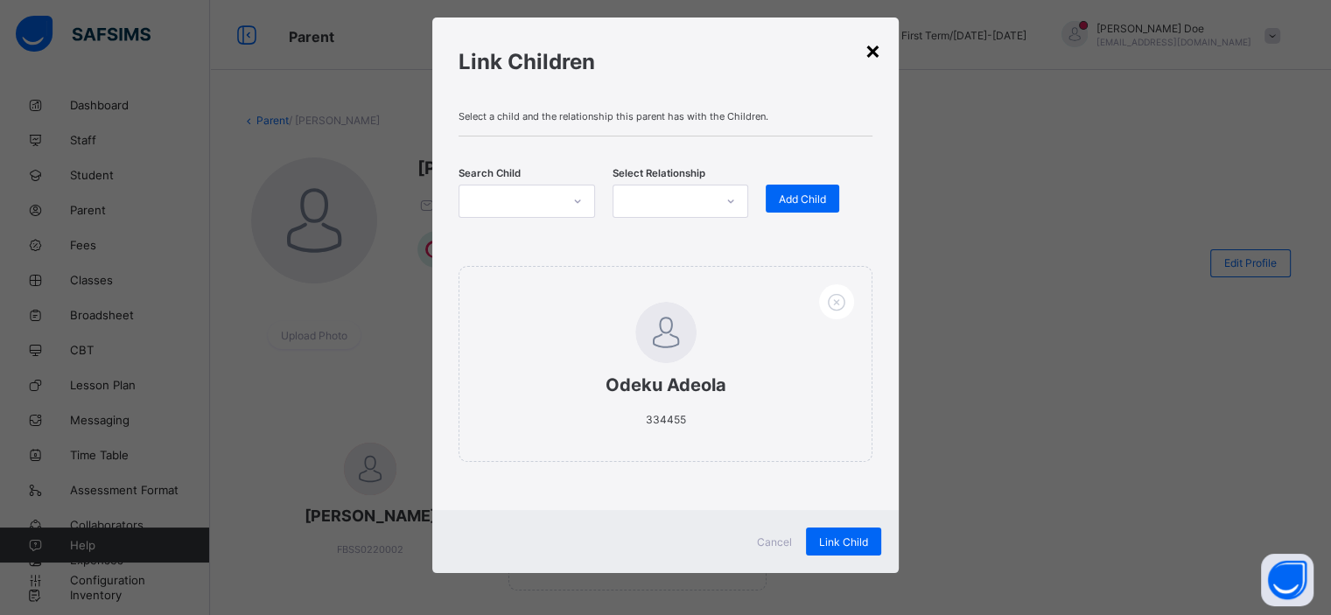
click at [877, 59] on div "×" at bounding box center [872, 50] width 17 height 30
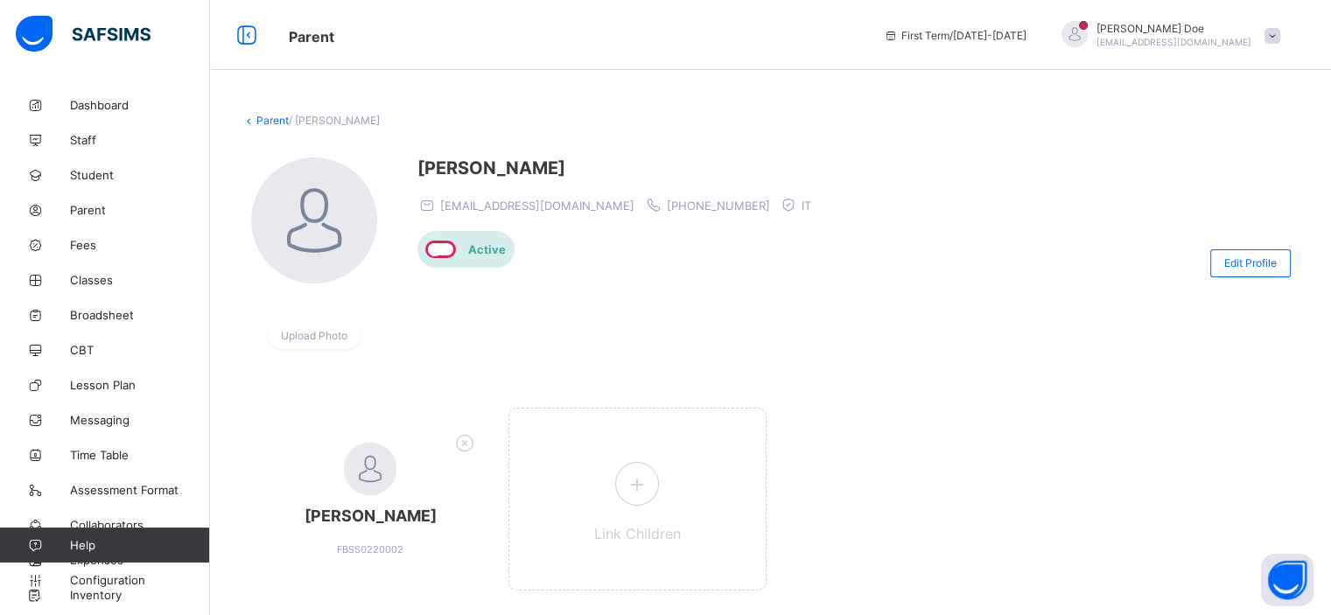
click at [1289, 38] on div "John Doe chukwumarejoice9@gmail.com" at bounding box center [1166, 35] width 245 height 29
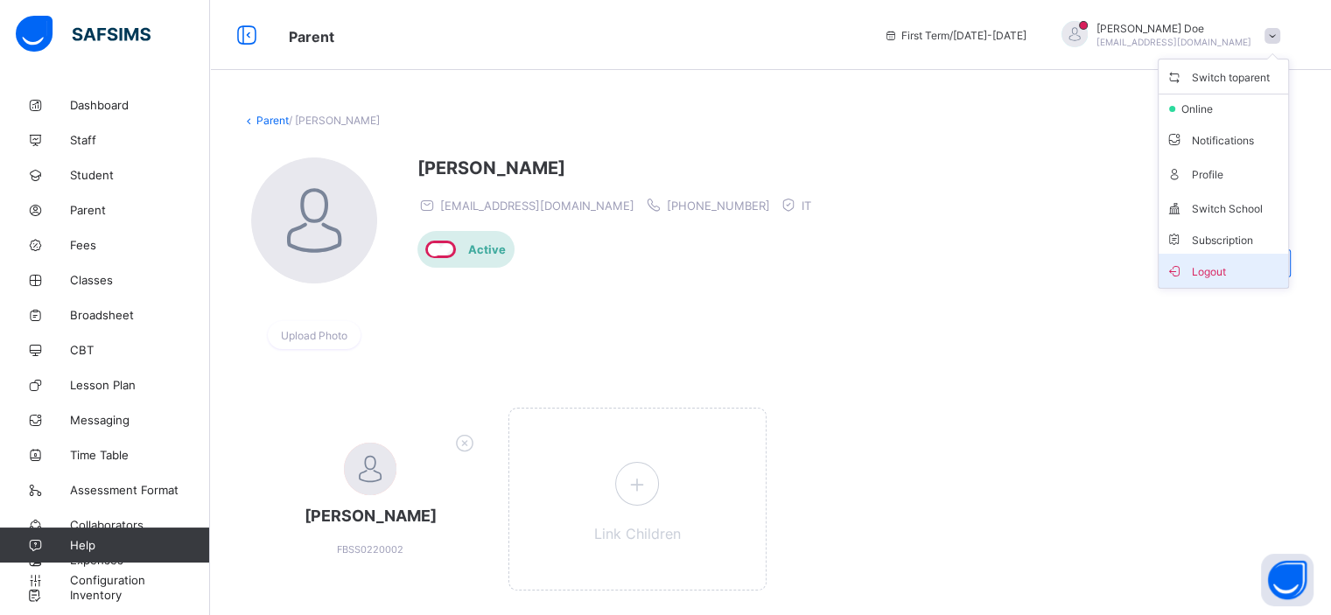
click at [1183, 265] on icon at bounding box center [1173, 270] width 17 height 15
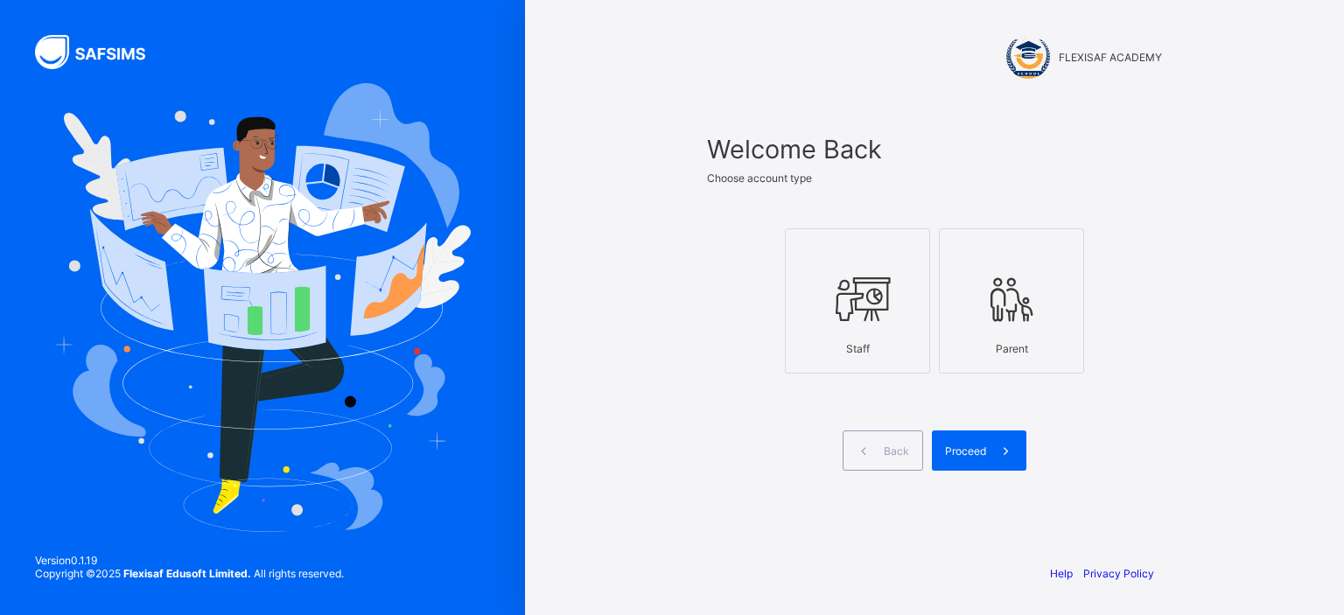
click at [847, 286] on icon at bounding box center [857, 299] width 61 height 52
click at [961, 444] on span "Proceed" at bounding box center [965, 450] width 41 height 13
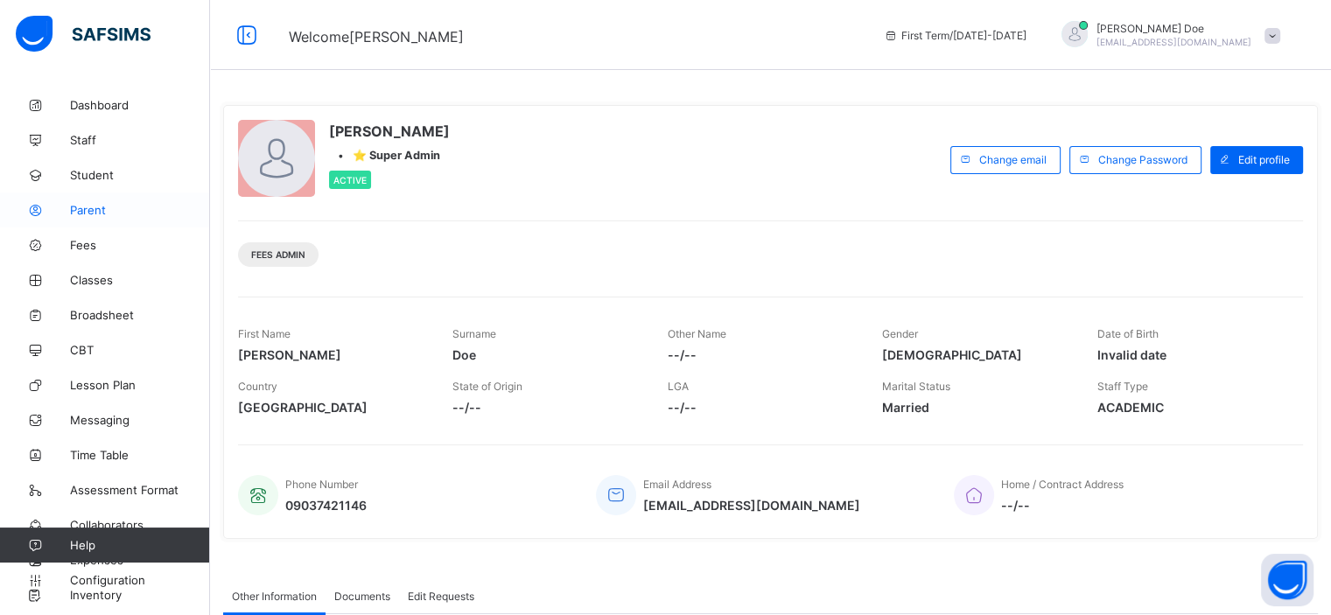
click at [98, 213] on span "Parent" at bounding box center [140, 210] width 140 height 14
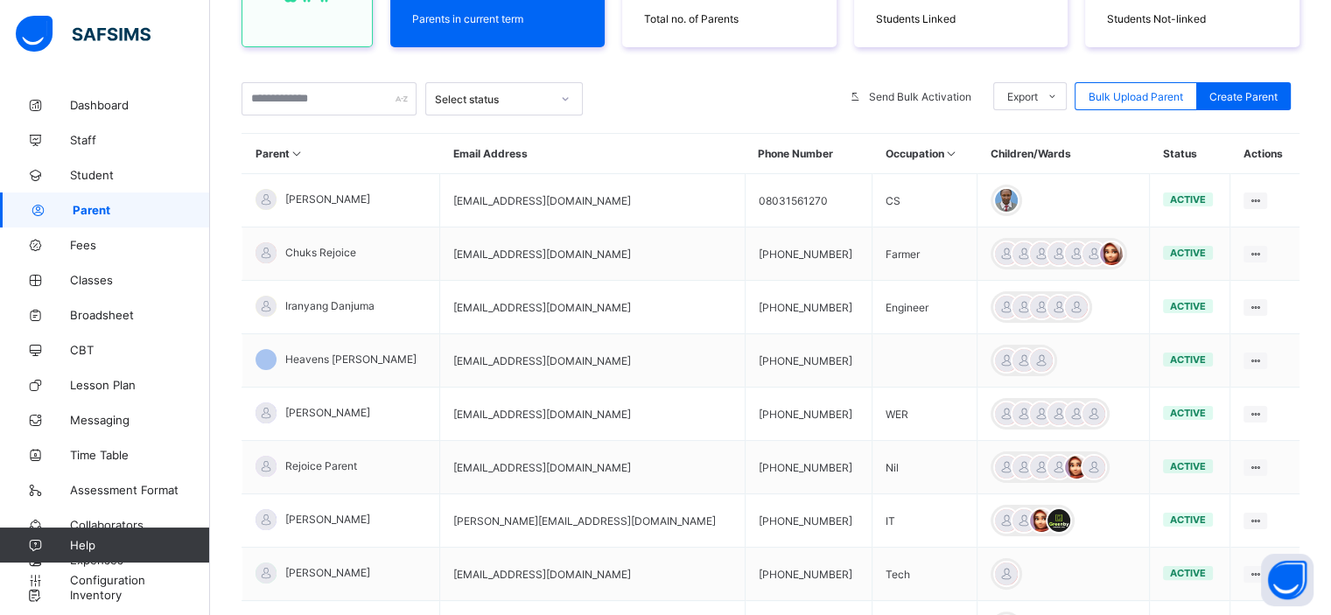
scroll to position [266, 0]
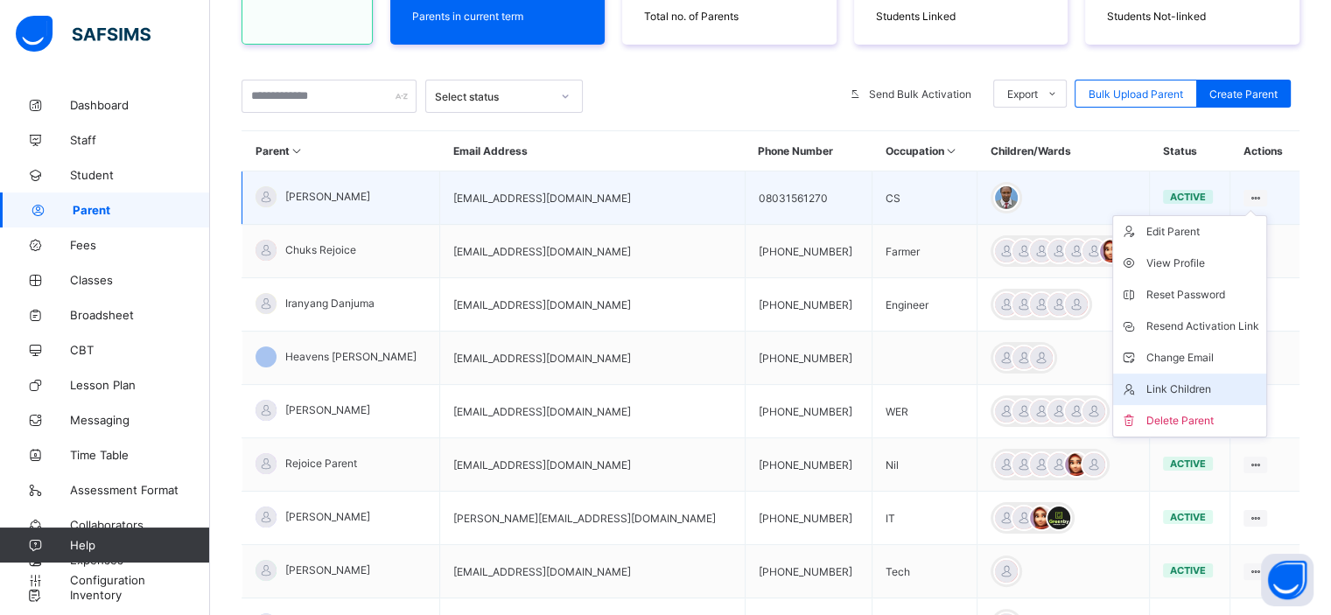
click at [1176, 388] on div "Link Children" at bounding box center [1202, 389] width 113 height 17
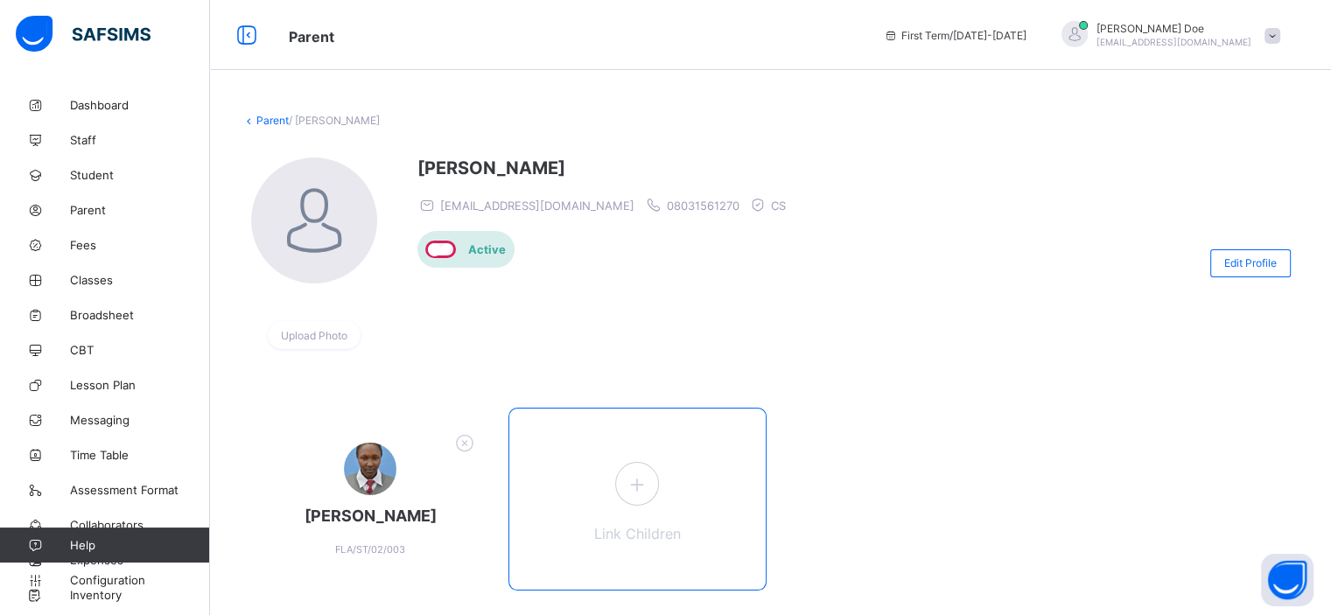
click at [621, 498] on icon at bounding box center [636, 484] width 31 height 27
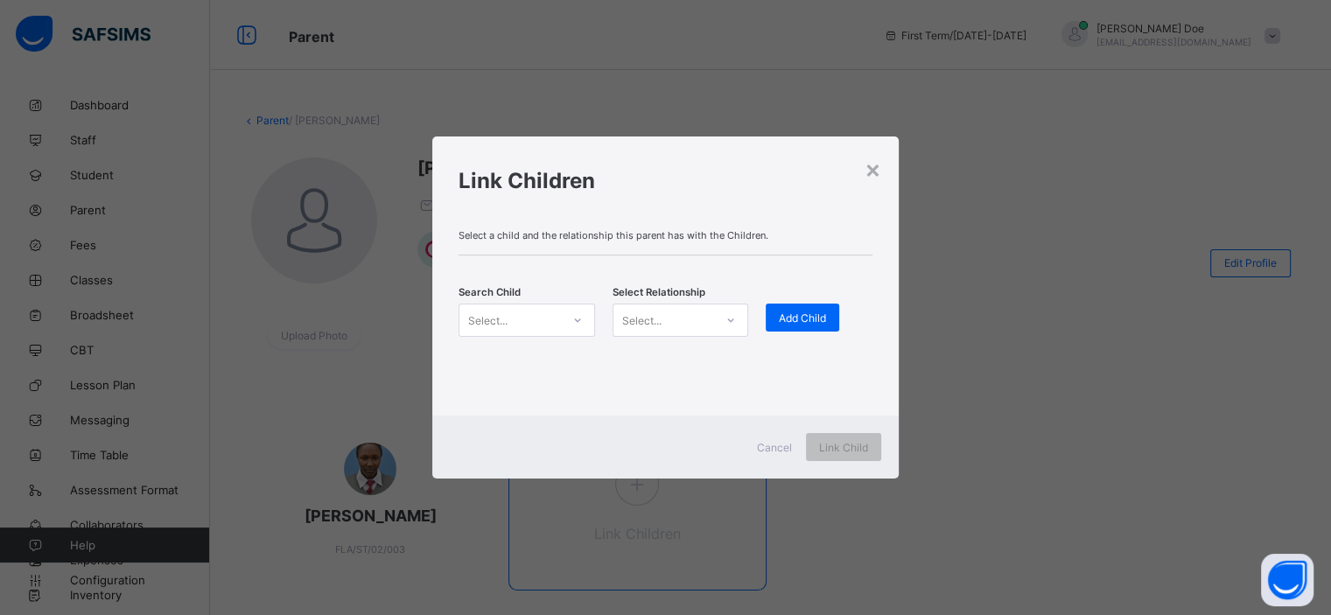
click at [485, 412] on div "Select a child and the relationship this parent has with the Children. Search C…" at bounding box center [664, 315] width 465 height 199
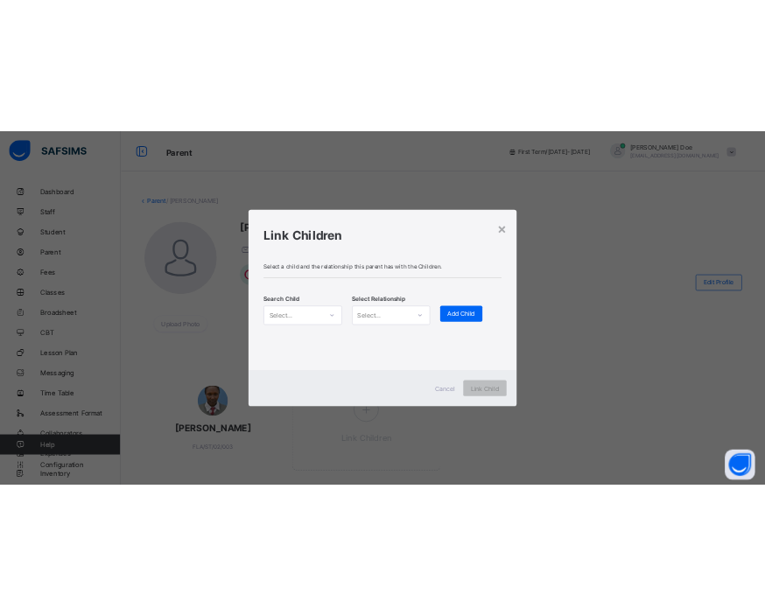
scroll to position [115, 0]
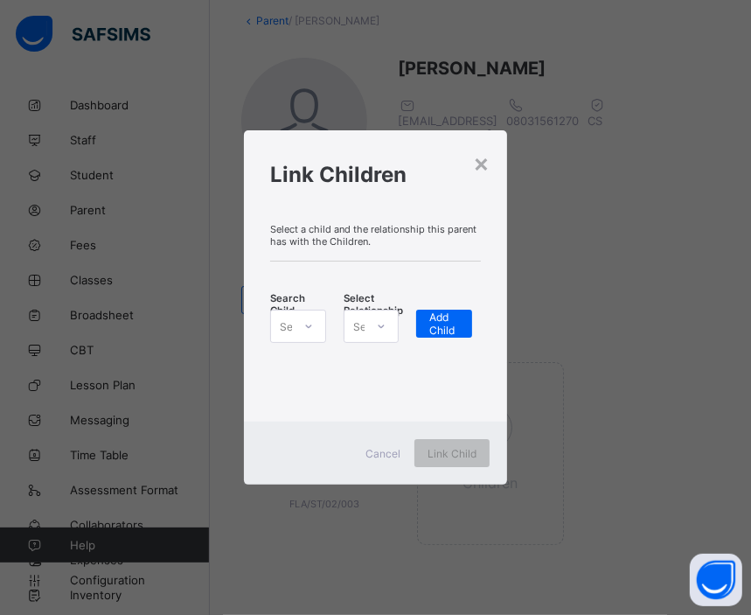
click at [309, 326] on icon at bounding box center [309, 326] width 10 height 17
click at [301, 326] on div at bounding box center [309, 326] width 30 height 28
click at [311, 327] on icon at bounding box center [309, 326] width 10 height 17
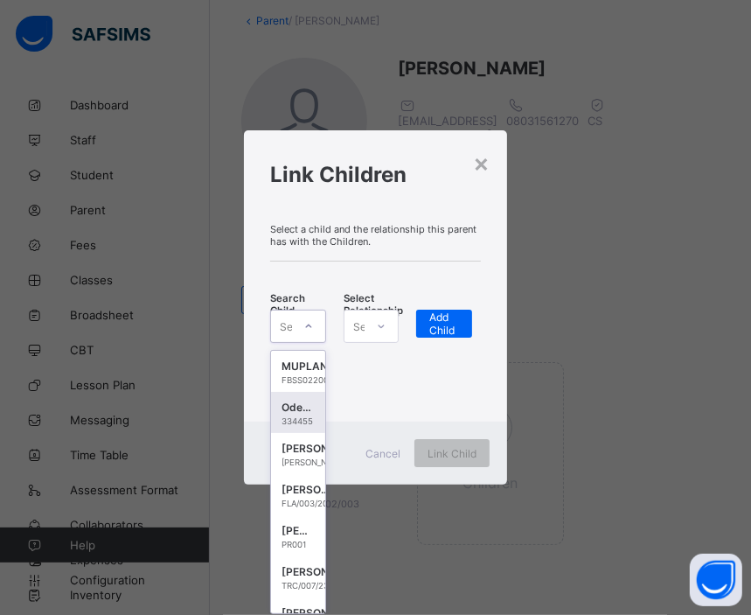
click at [290, 415] on div "Odeku Adeola" at bounding box center [298, 407] width 33 height 17
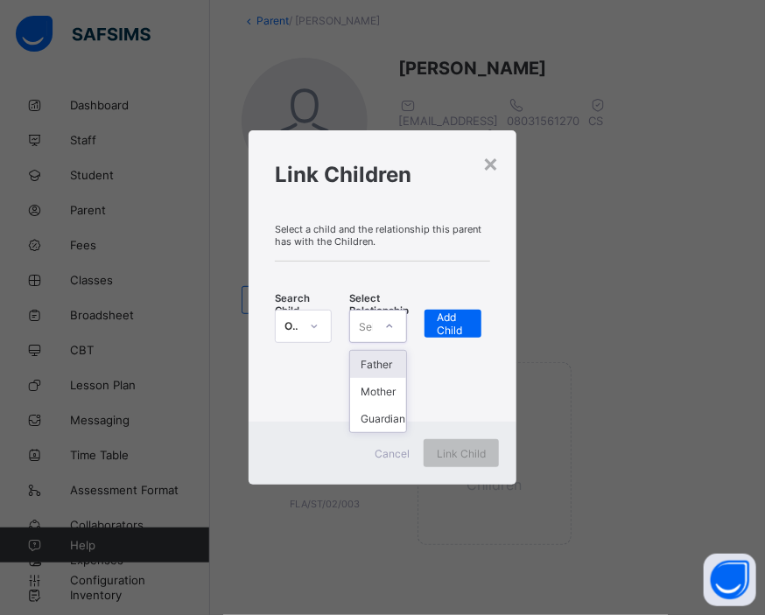
click at [387, 321] on icon at bounding box center [389, 326] width 10 height 17
click at [385, 408] on div "Guardian" at bounding box center [377, 418] width 55 height 27
click at [451, 313] on span "Add Child" at bounding box center [452, 324] width 31 height 26
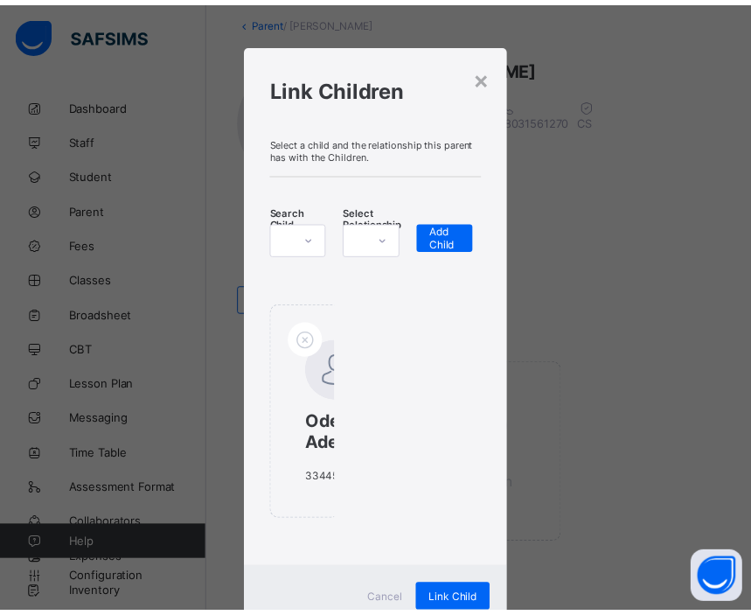
scroll to position [72, 0]
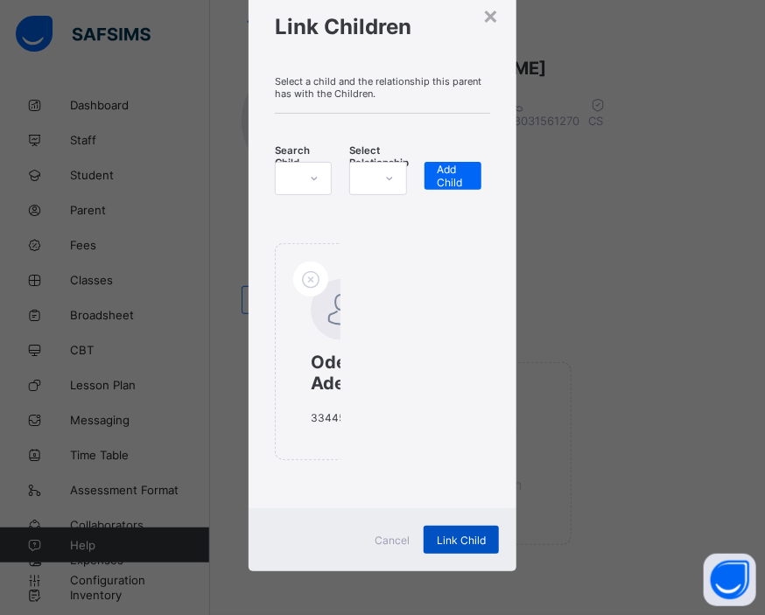
click at [459, 527] on div "Link Child" at bounding box center [460, 540] width 75 height 28
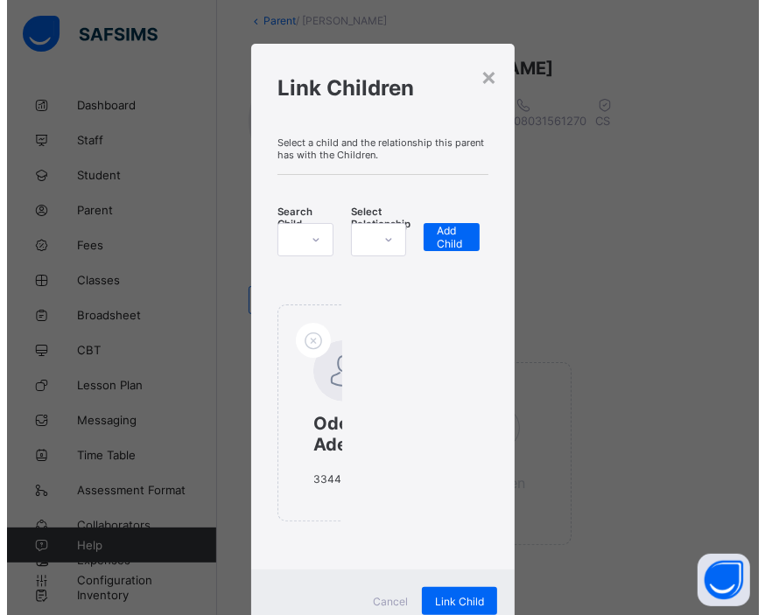
scroll to position [46, 0]
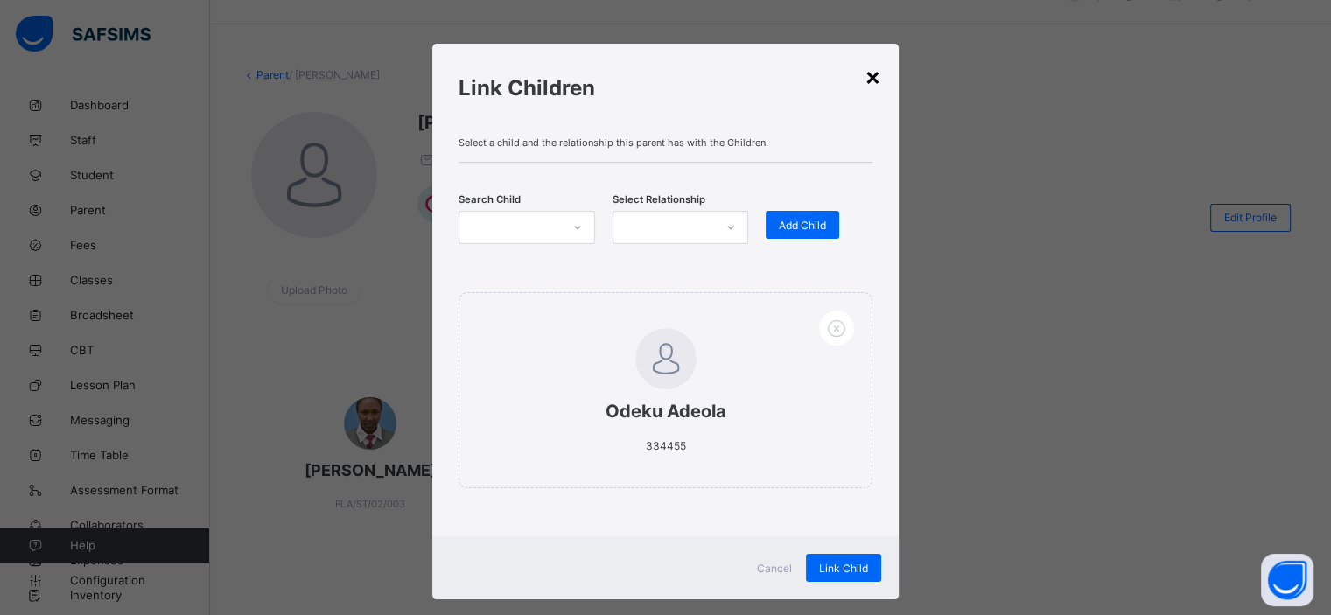
click at [864, 76] on div "×" at bounding box center [872, 76] width 17 height 30
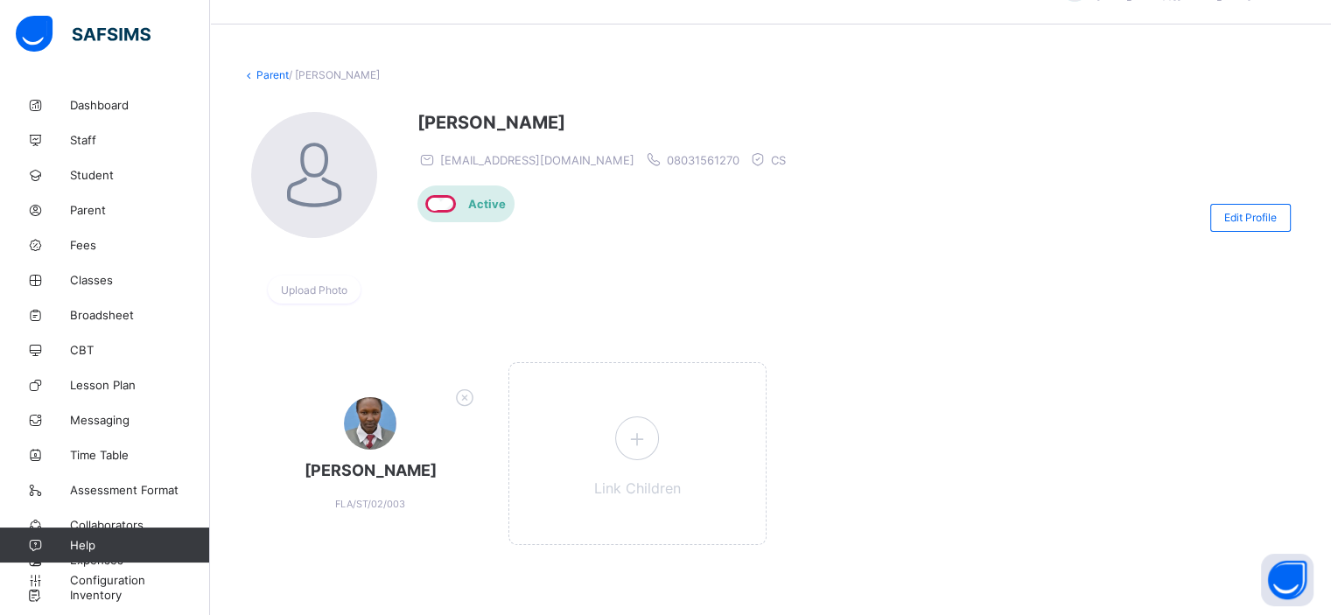
click at [583, 239] on div "[PERSON_NAME] [PERSON_NAME][EMAIL_ADDRESS][DOMAIN_NAME] 08031561270 CS Active" at bounding box center [605, 217] width 377 height 211
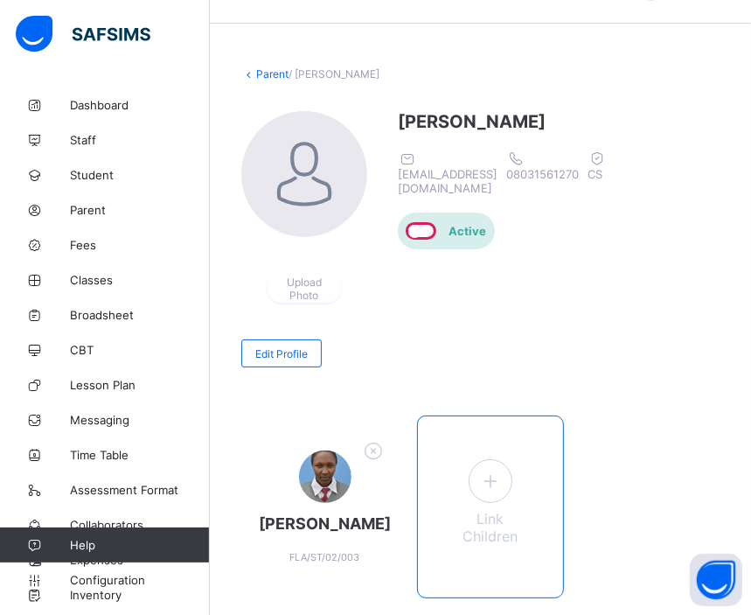
click at [490, 475] on icon at bounding box center [490, 480] width 31 height 27
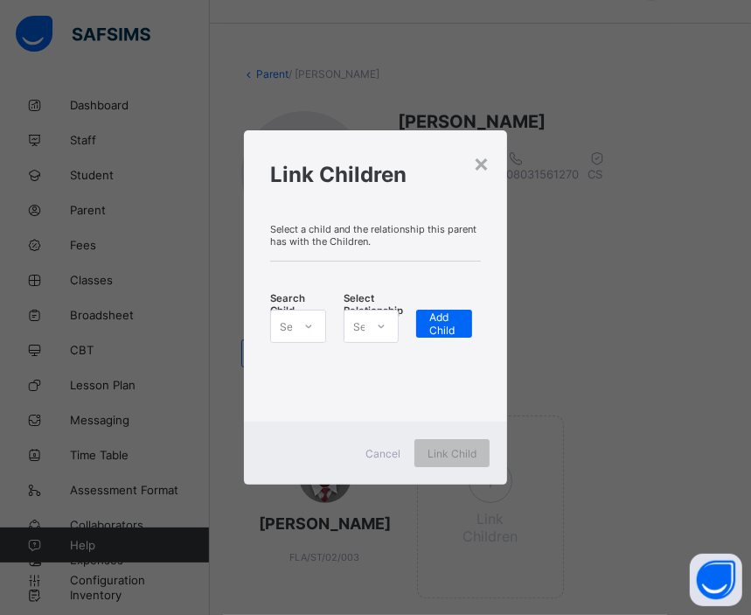
click at [309, 327] on icon at bounding box center [309, 326] width 10 height 17
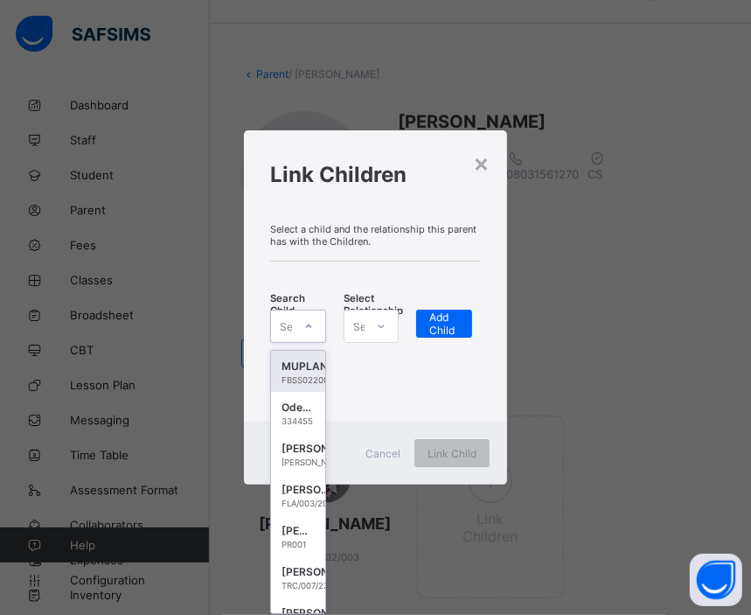
click at [291, 379] on div "FBSS0220027" at bounding box center [310, 380] width 57 height 10
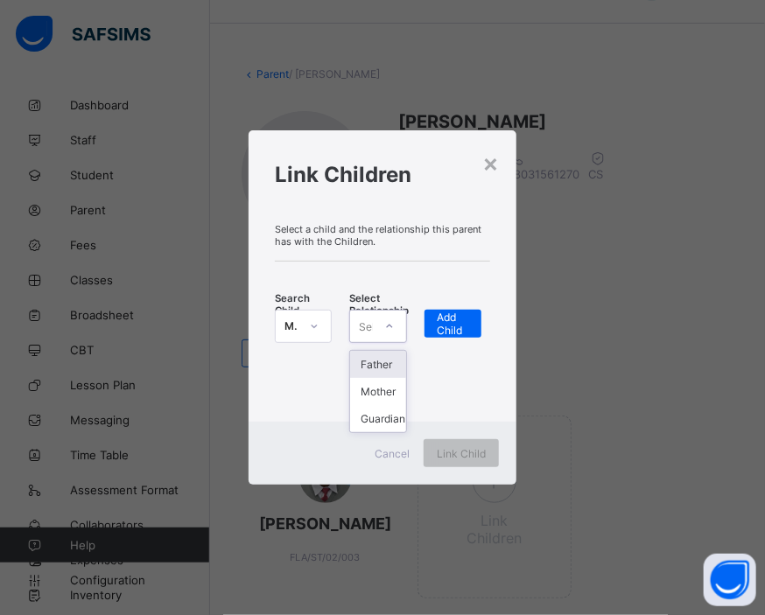
click at [385, 332] on div at bounding box center [389, 326] width 30 height 28
click at [381, 398] on div "Mother" at bounding box center [377, 391] width 55 height 27
click at [429, 327] on div "Add Child" at bounding box center [452, 324] width 57 height 28
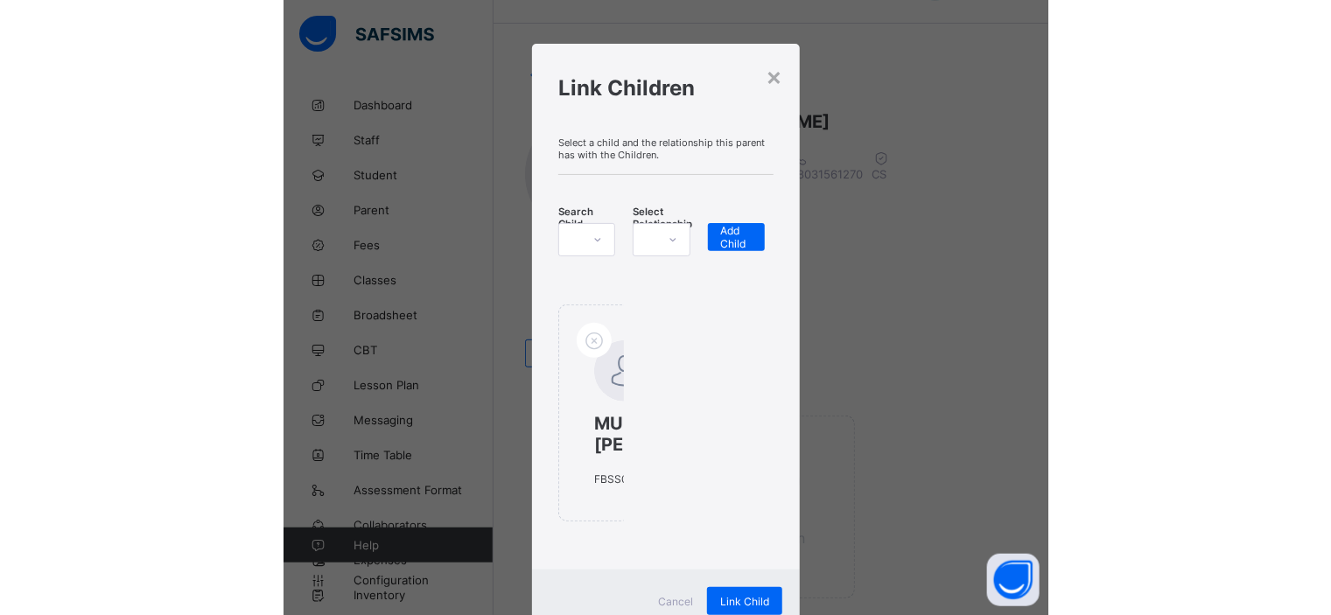
scroll to position [93, 0]
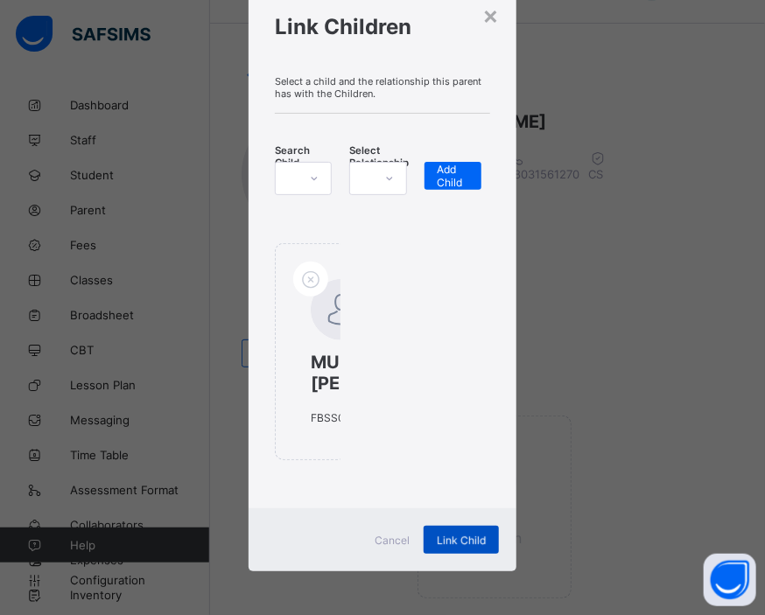
click at [448, 542] on div "Link Child" at bounding box center [460, 540] width 75 height 28
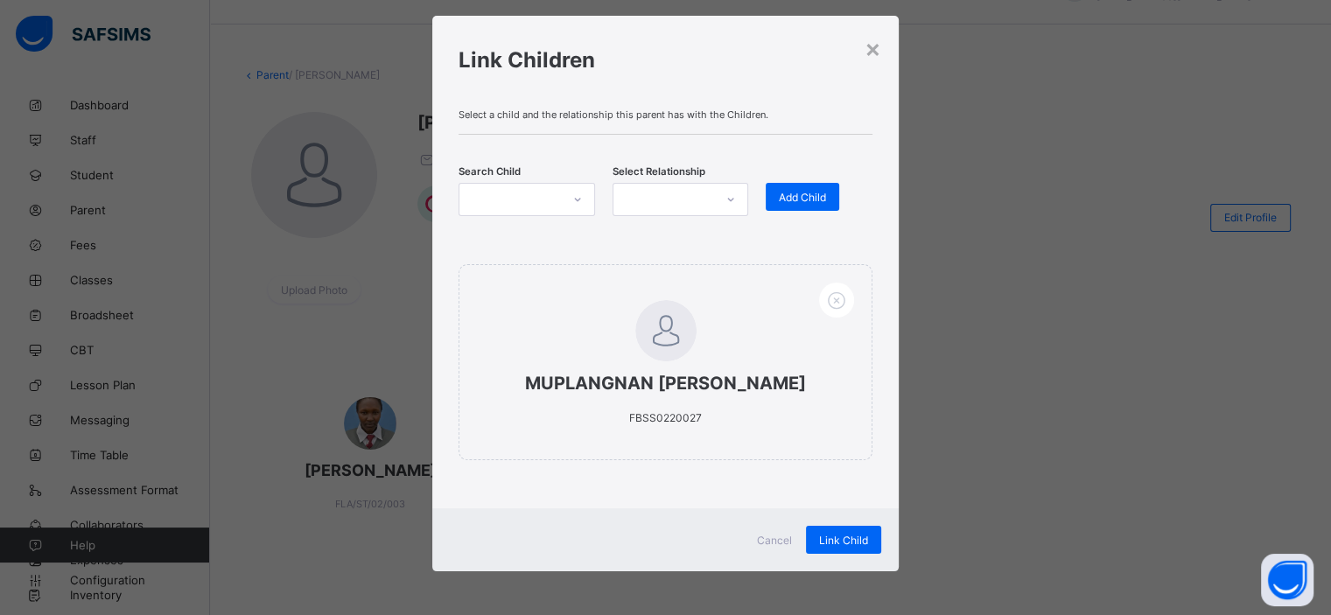
scroll to position [26, 0]
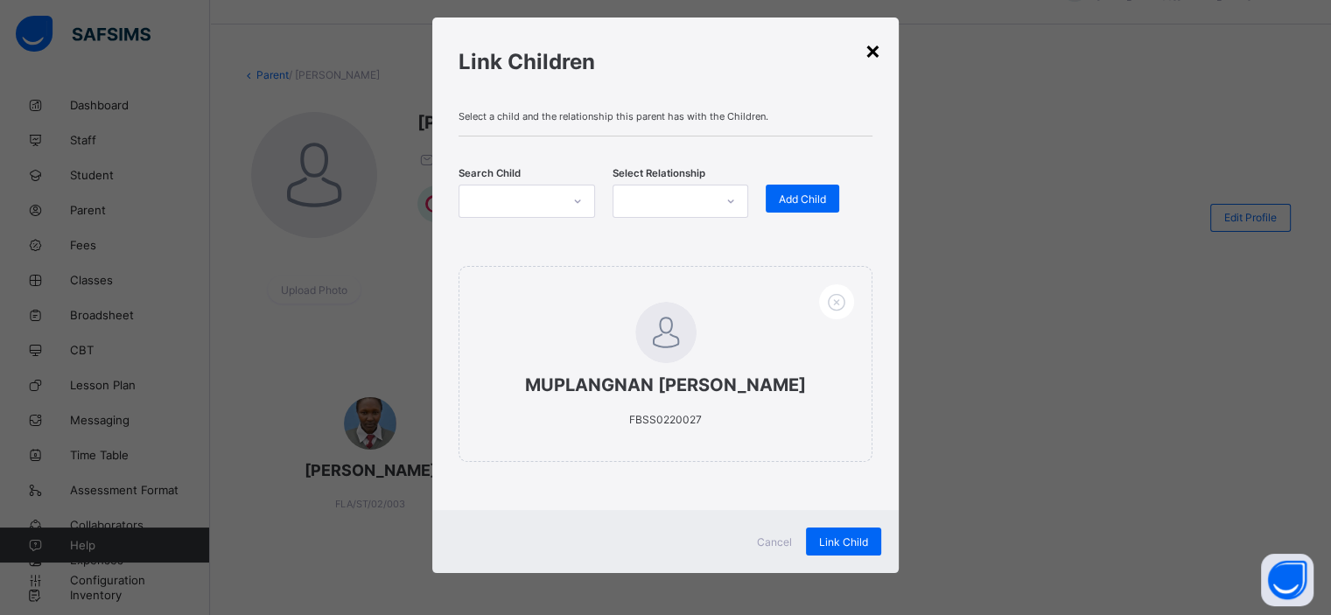
click at [872, 45] on div "×" at bounding box center [872, 50] width 17 height 30
